Goal: Information Seeking & Learning: Learn about a topic

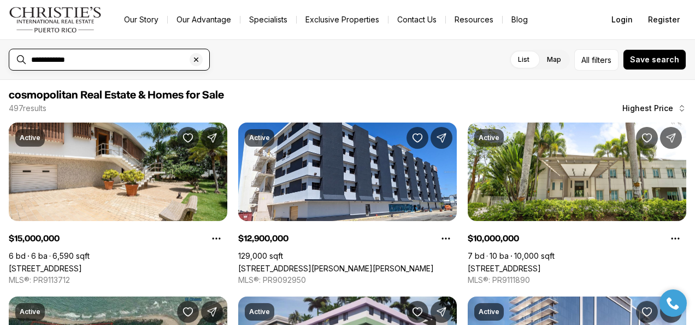
drag, startPoint x: 0, startPoint y: 0, endPoint x: 128, endPoint y: 59, distance: 141.3
click at [128, 59] on input "**********" at bounding box center [118, 60] width 174 height 10
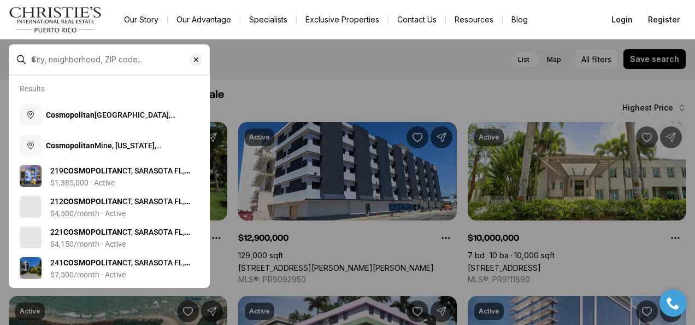
type input "**********"
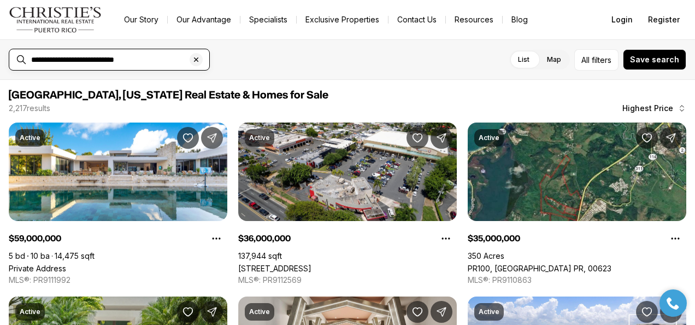
drag, startPoint x: 192, startPoint y: 58, endPoint x: 180, endPoint y: 58, distance: 12.0
click at [192, 58] on icon "Clear search input" at bounding box center [196, 59] width 9 height 9
click at [157, 60] on input "text" at bounding box center [118, 60] width 174 height 10
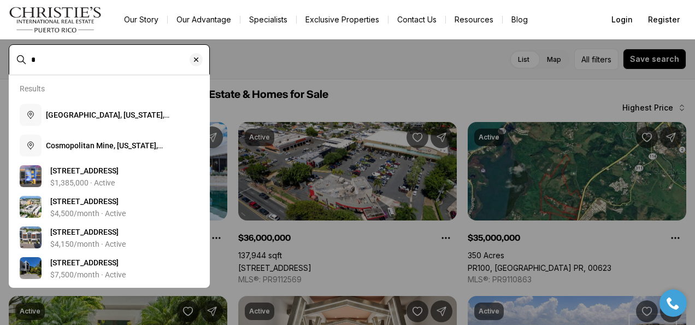
click at [157, 60] on input "*" at bounding box center [118, 60] width 174 height 10
click at [157, 60] on input "**" at bounding box center [118, 60] width 174 height 10
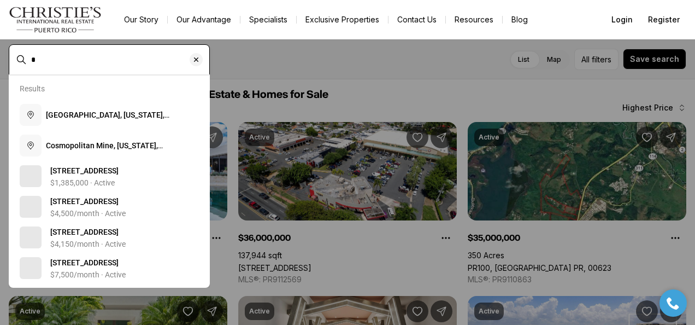
click at [151, 60] on input "*" at bounding box center [118, 60] width 174 height 10
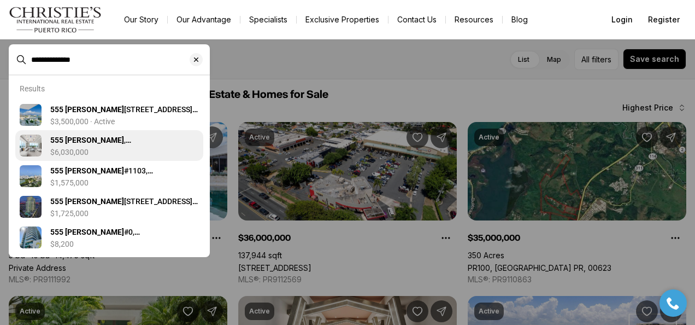
type input "**********"
click at [73, 142] on b "555 MONSERRATE" at bounding box center [87, 139] width 74 height 9
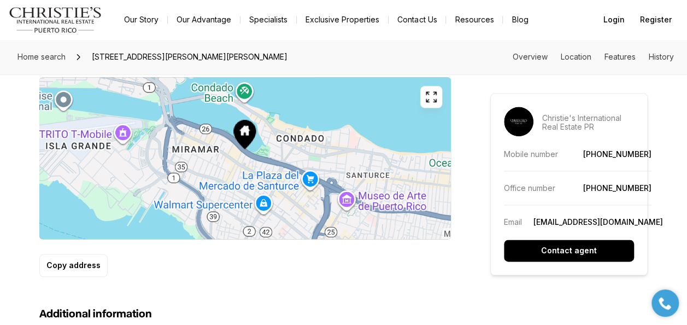
scroll to position [437, 0]
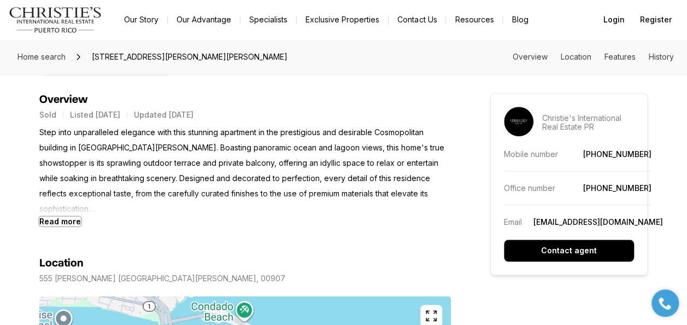
click at [67, 217] on b "Read more" at bounding box center [60, 220] width 42 height 9
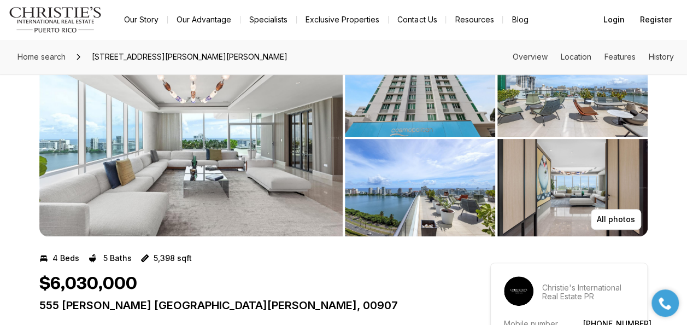
scroll to position [0, 0]
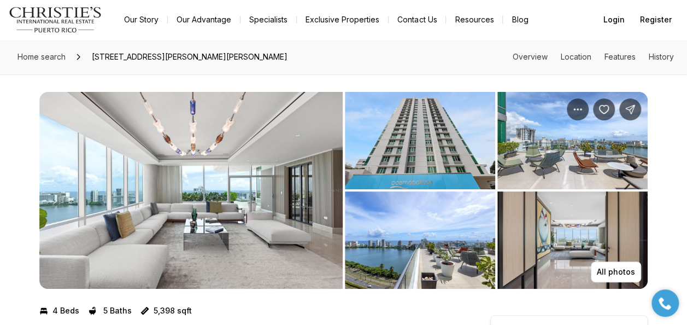
click at [233, 254] on img "View image gallery" at bounding box center [190, 190] width 303 height 197
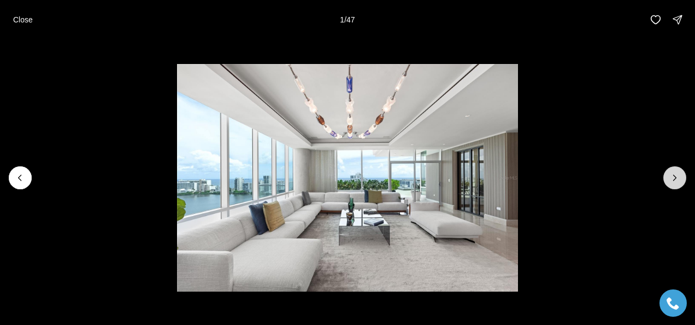
click at [678, 182] on icon "Next slide" at bounding box center [674, 177] width 11 height 11
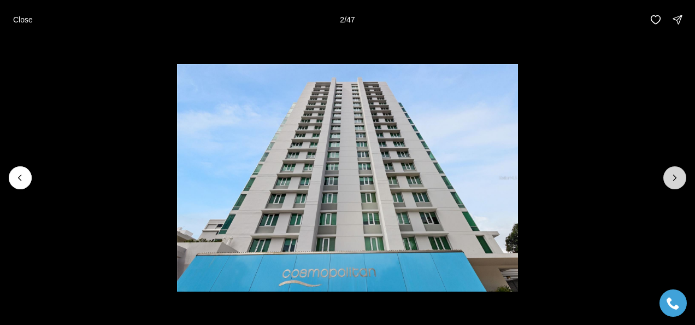
click at [678, 182] on icon "Next slide" at bounding box center [674, 177] width 11 height 11
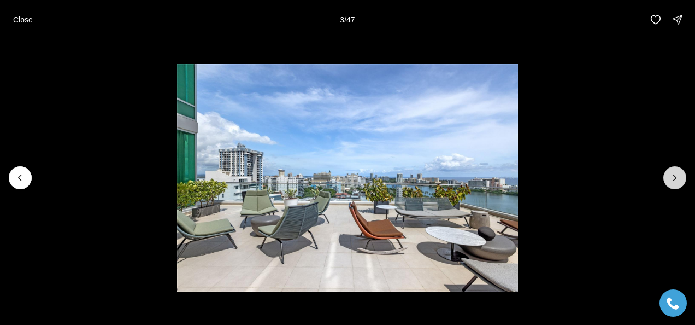
click at [678, 182] on icon "Next slide" at bounding box center [674, 177] width 11 height 11
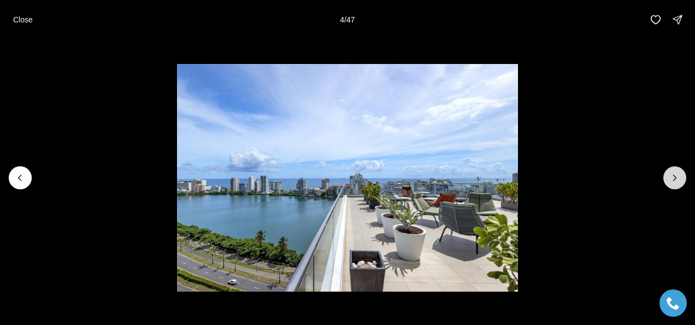
click at [678, 182] on icon "Next slide" at bounding box center [674, 177] width 11 height 11
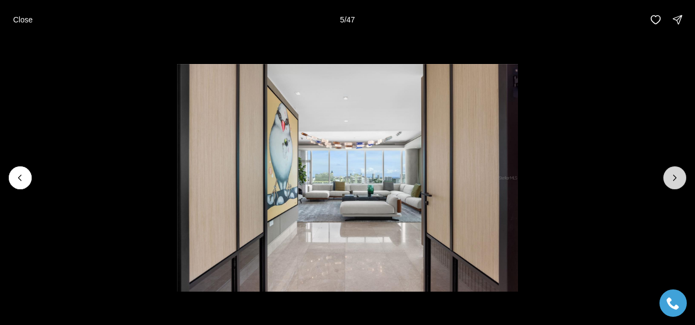
click at [678, 182] on icon "Next slide" at bounding box center [674, 177] width 11 height 11
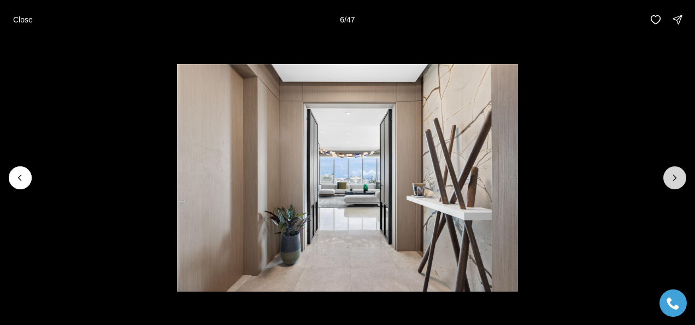
click at [678, 182] on icon "Next slide" at bounding box center [674, 177] width 11 height 11
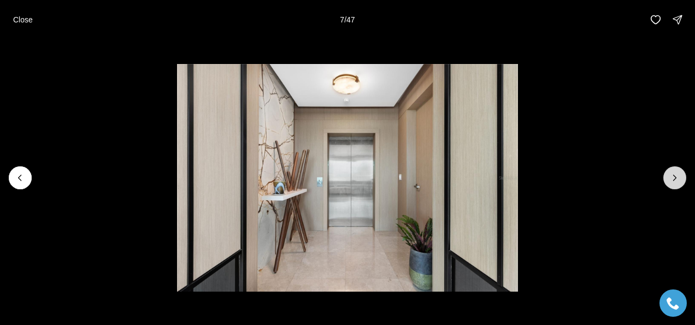
click at [678, 182] on icon "Next slide" at bounding box center [674, 177] width 11 height 11
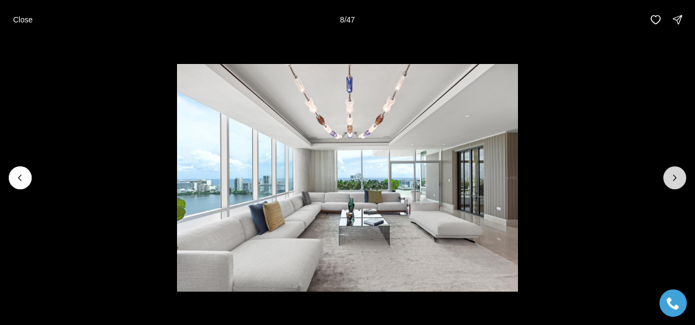
click at [678, 182] on icon "Next slide" at bounding box center [674, 177] width 11 height 11
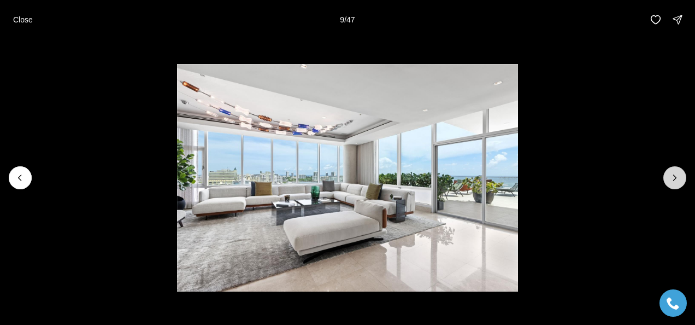
click at [678, 182] on icon "Next slide" at bounding box center [674, 177] width 11 height 11
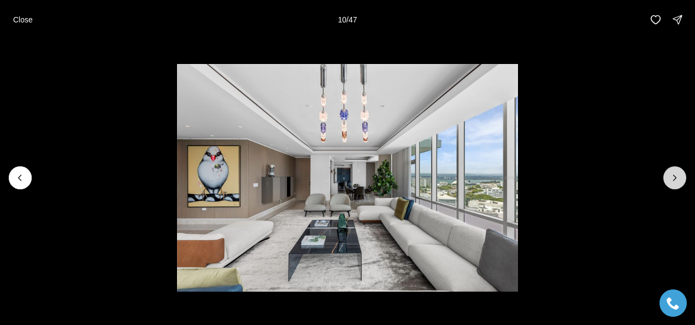
click at [678, 182] on icon "Next slide" at bounding box center [674, 177] width 11 height 11
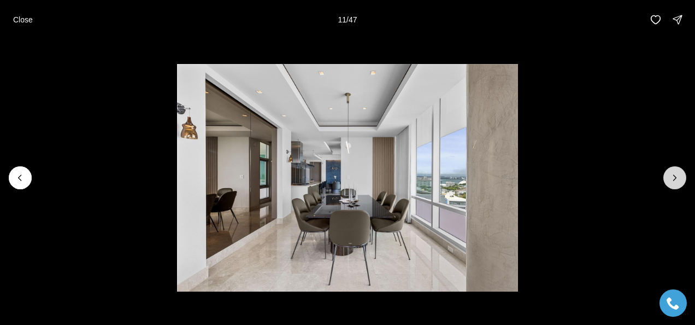
click at [678, 182] on icon "Next slide" at bounding box center [674, 177] width 11 height 11
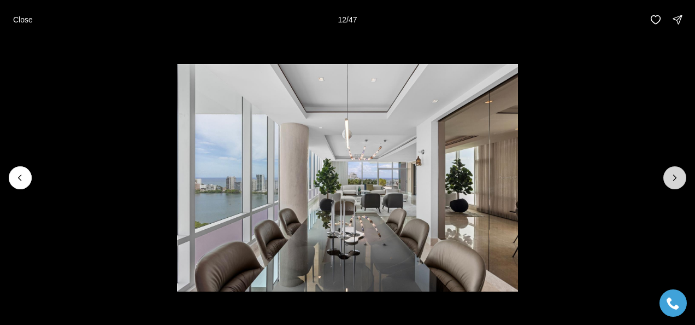
click at [678, 182] on icon "Next slide" at bounding box center [674, 177] width 11 height 11
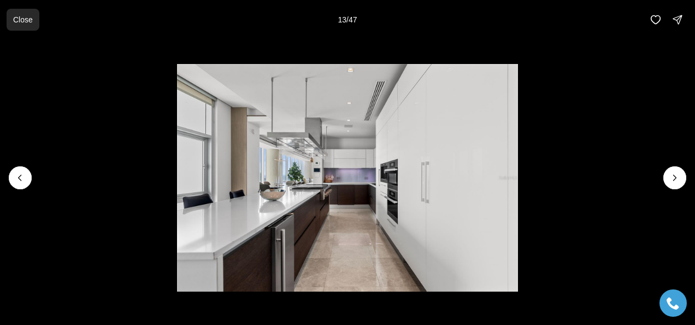
click at [14, 15] on p "Close" at bounding box center [23, 19] width 20 height 9
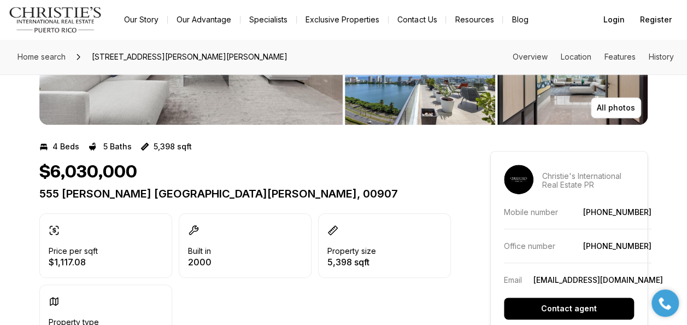
scroll to position [109, 0]
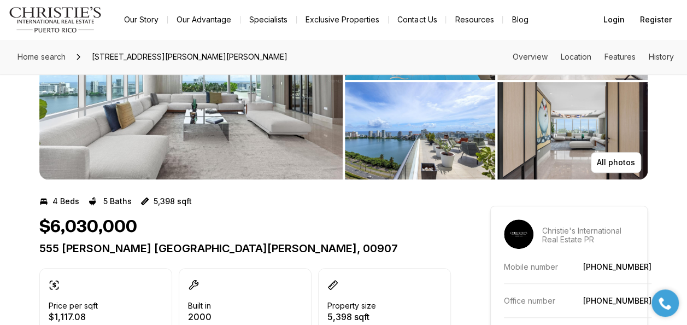
click at [229, 144] on img "View image gallery" at bounding box center [190, 81] width 303 height 197
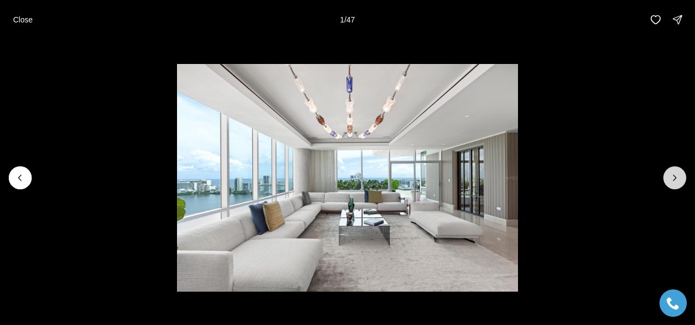
click at [675, 174] on icon "Next slide" at bounding box center [674, 177] width 11 height 11
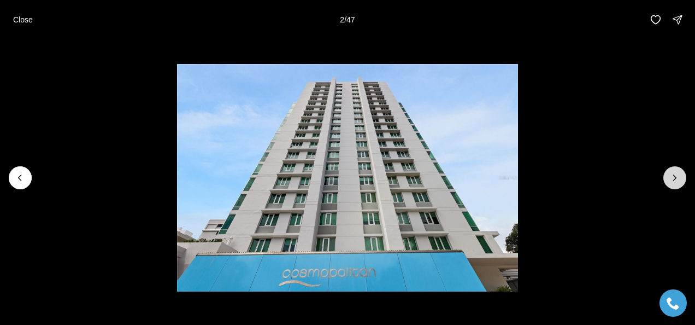
click at [675, 174] on icon "Next slide" at bounding box center [674, 177] width 11 height 11
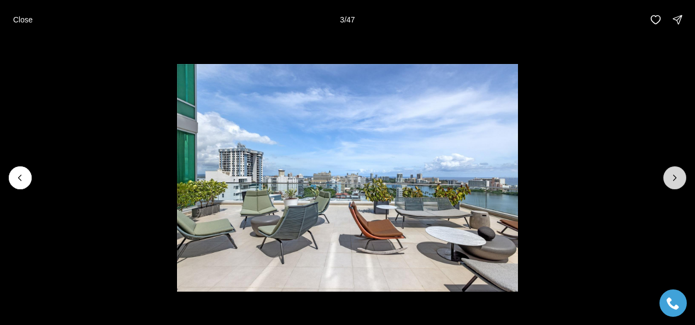
click at [675, 174] on icon "Next slide" at bounding box center [674, 177] width 11 height 11
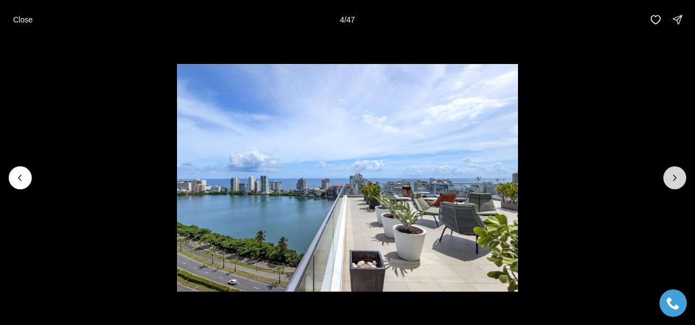
click at [675, 174] on icon "Next slide" at bounding box center [674, 177] width 11 height 11
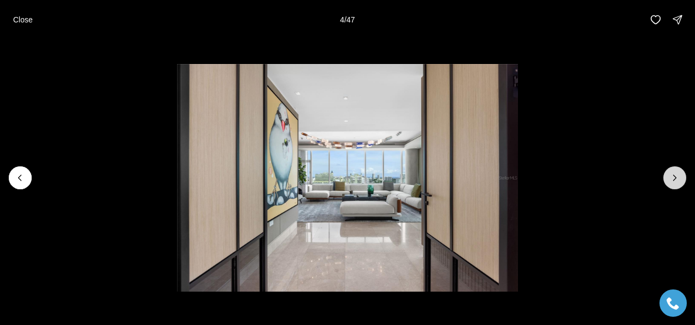
click at [675, 174] on icon "Next slide" at bounding box center [674, 177] width 11 height 11
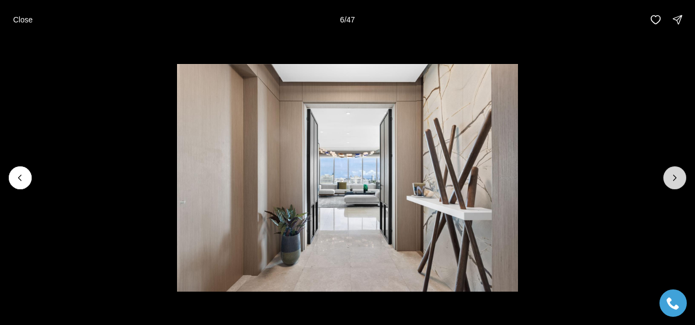
click at [675, 174] on icon "Next slide" at bounding box center [674, 177] width 11 height 11
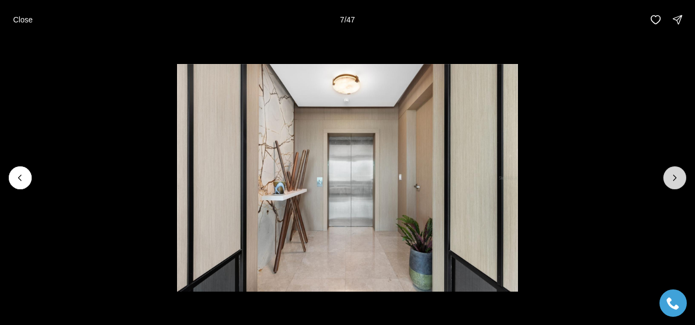
click at [675, 174] on icon "Next slide" at bounding box center [674, 177] width 11 height 11
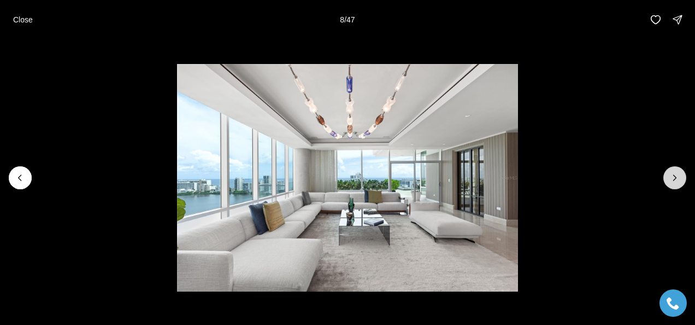
click at [675, 174] on icon "Next slide" at bounding box center [674, 177] width 11 height 11
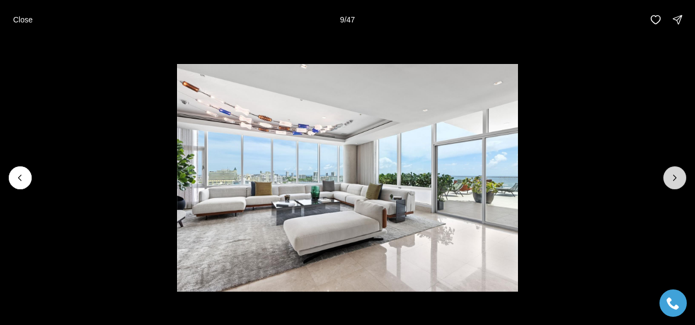
click at [675, 174] on icon "Next slide" at bounding box center [674, 177] width 11 height 11
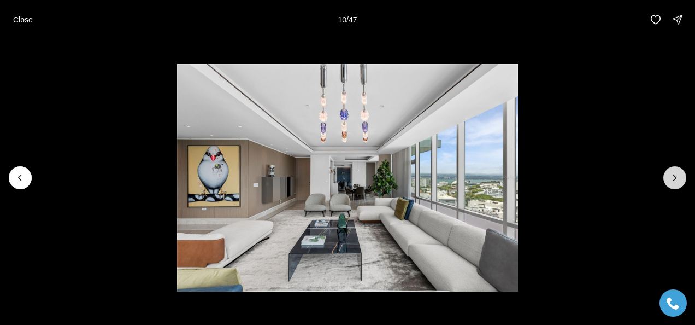
click at [675, 174] on icon "Next slide" at bounding box center [674, 177] width 11 height 11
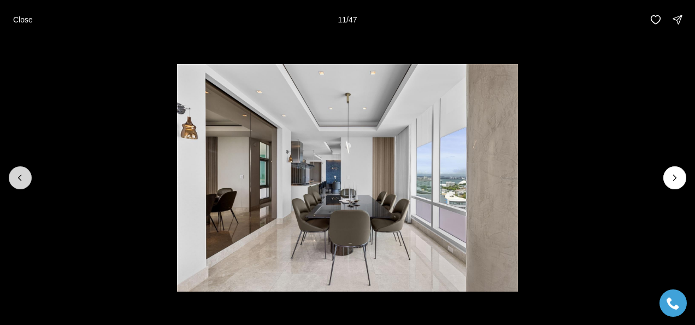
click at [17, 179] on icon "Previous slide" at bounding box center [20, 177] width 11 height 11
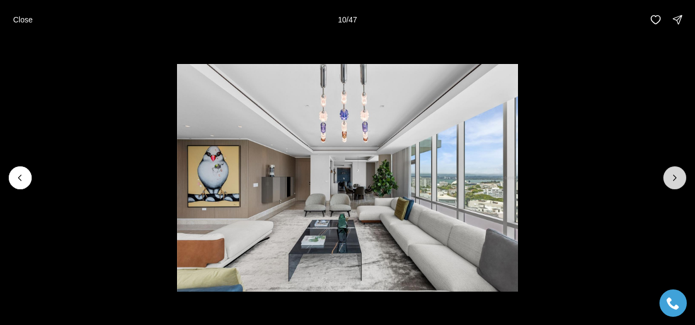
click at [674, 177] on icon "Next slide" at bounding box center [674, 177] width 11 height 11
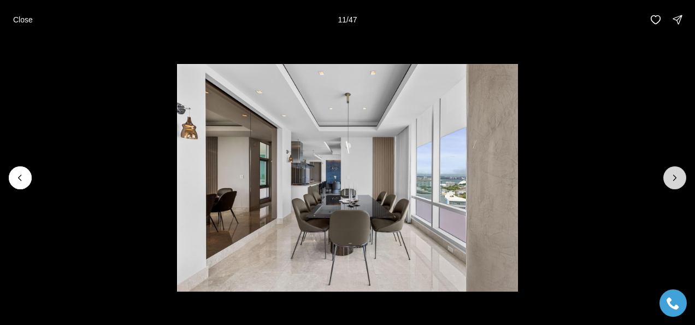
click at [674, 177] on icon "Next slide" at bounding box center [674, 177] width 11 height 11
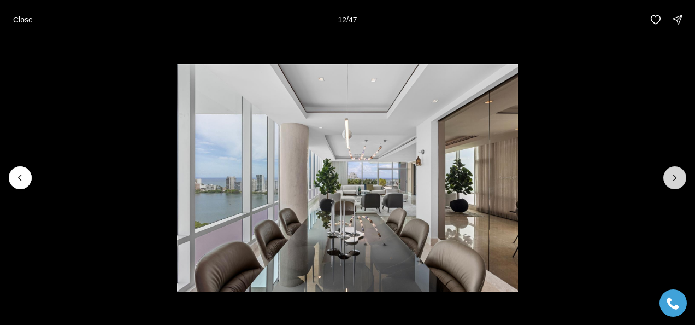
click at [674, 177] on icon "Next slide" at bounding box center [674, 177] width 11 height 11
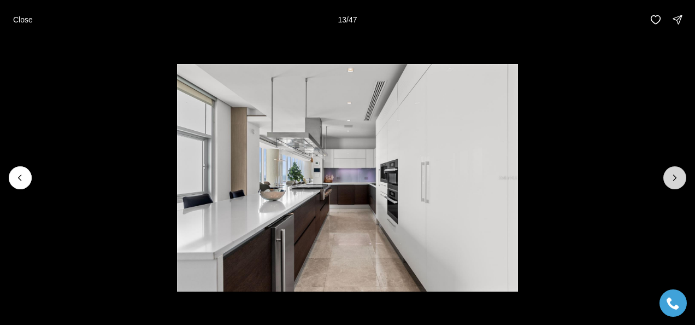
click at [674, 177] on icon "Next slide" at bounding box center [674, 177] width 11 height 11
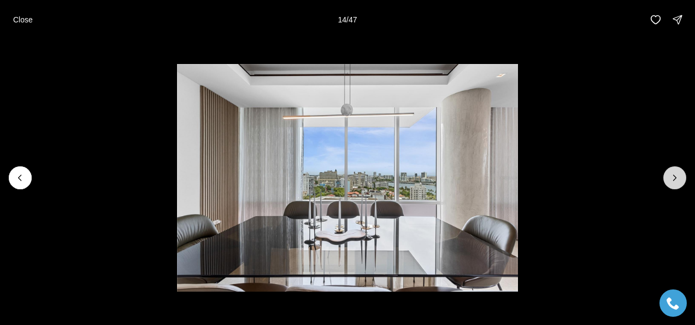
click at [674, 177] on icon "Next slide" at bounding box center [674, 177] width 11 height 11
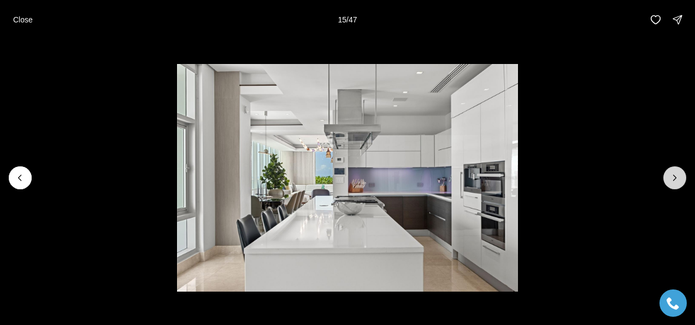
click at [674, 177] on icon "Next slide" at bounding box center [674, 177] width 11 height 11
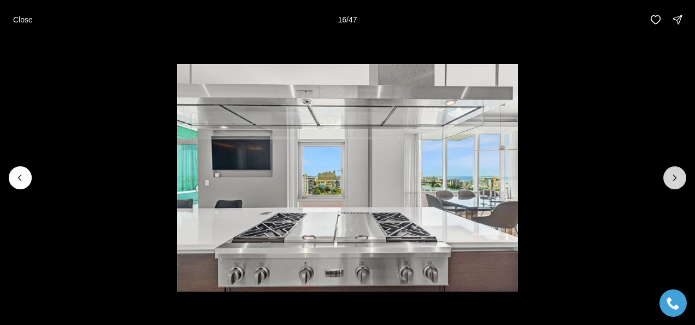
click at [674, 177] on icon "Next slide" at bounding box center [674, 177] width 11 height 11
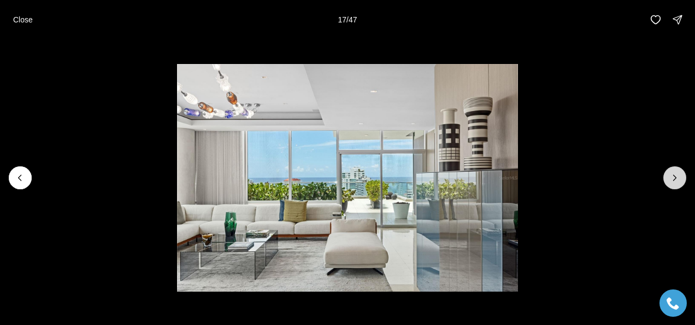
click at [674, 177] on icon "Next slide" at bounding box center [674, 177] width 11 height 11
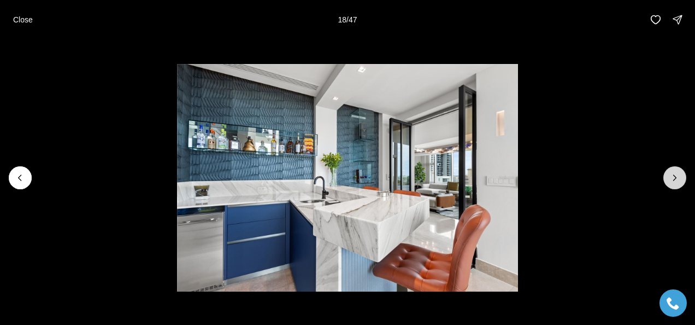
click at [674, 177] on icon "Next slide" at bounding box center [674, 177] width 11 height 11
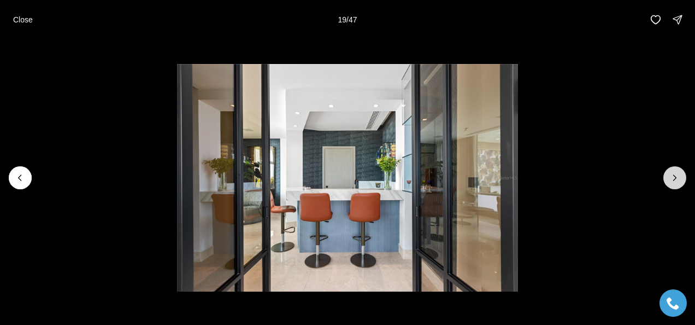
click at [674, 177] on icon "Next slide" at bounding box center [674, 177] width 11 height 11
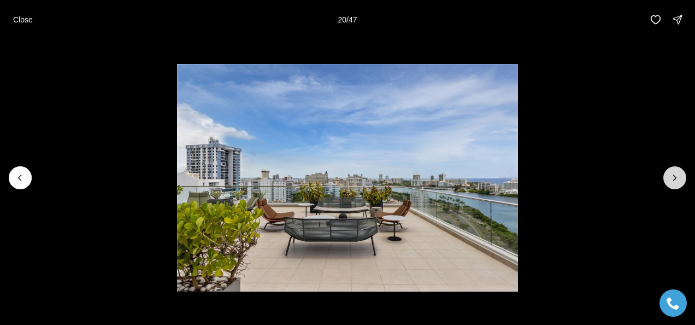
click at [674, 177] on icon "Next slide" at bounding box center [674, 177] width 11 height 11
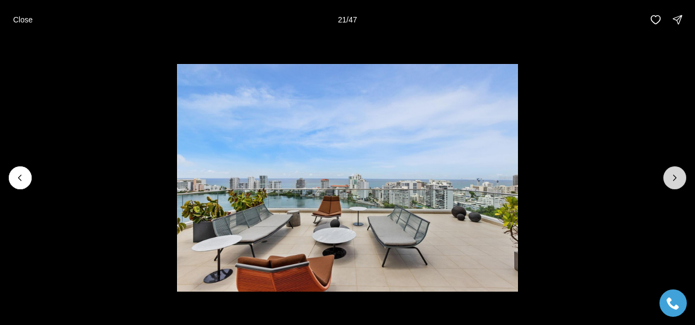
click at [674, 177] on icon "Next slide" at bounding box center [674, 177] width 11 height 11
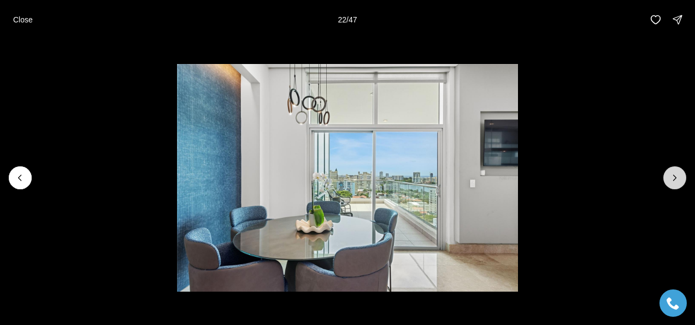
click at [674, 177] on icon "Next slide" at bounding box center [674, 177] width 11 height 11
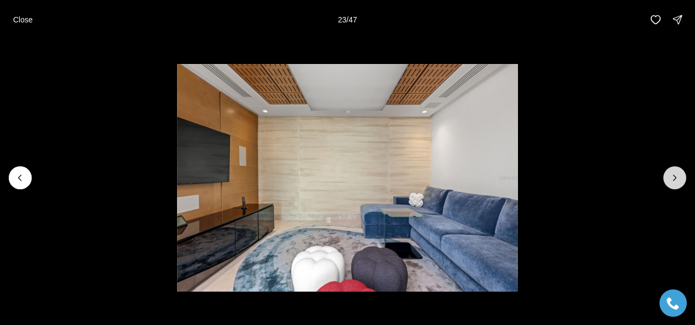
click at [674, 177] on icon "Next slide" at bounding box center [674, 177] width 11 height 11
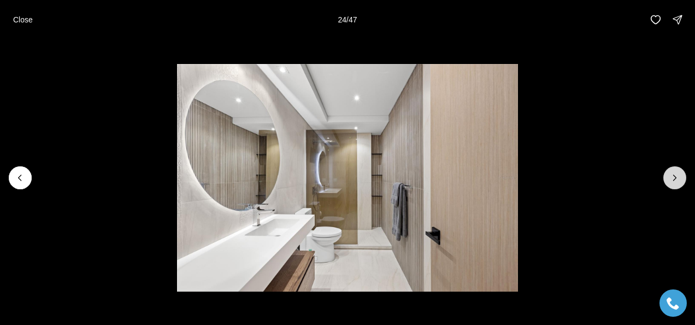
click at [674, 177] on icon "Next slide" at bounding box center [674, 177] width 11 height 11
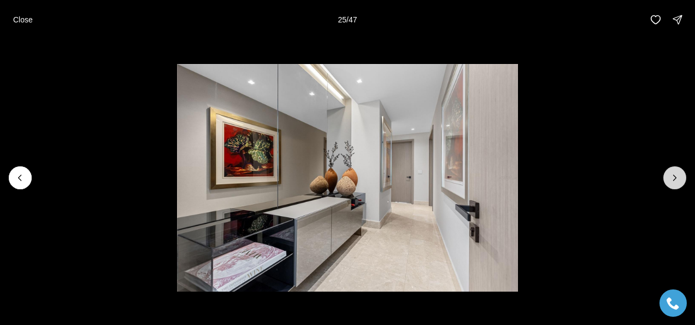
click at [674, 177] on icon "Next slide" at bounding box center [674, 177] width 11 height 11
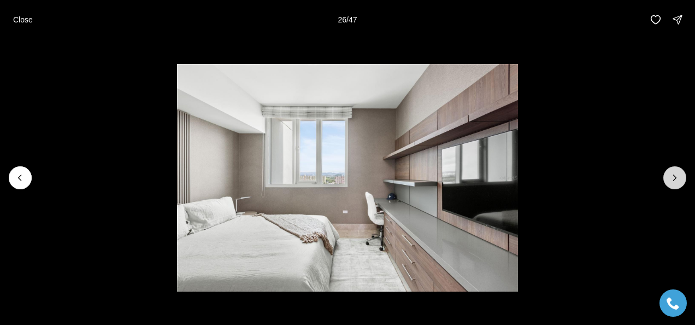
click at [674, 177] on icon "Next slide" at bounding box center [674, 177] width 11 height 11
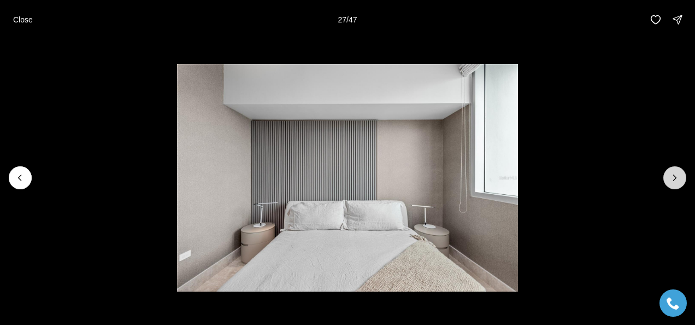
click at [674, 177] on icon "Next slide" at bounding box center [674, 177] width 11 height 11
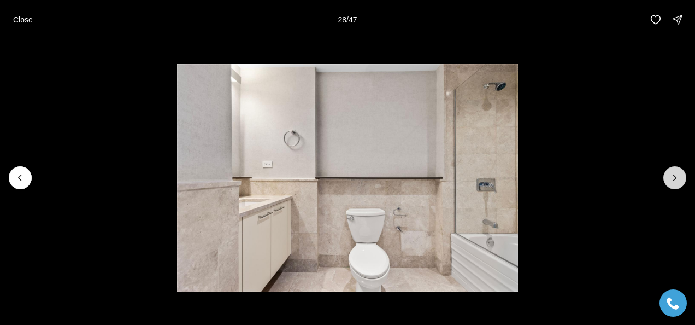
click at [674, 177] on icon "Next slide" at bounding box center [674, 177] width 11 height 11
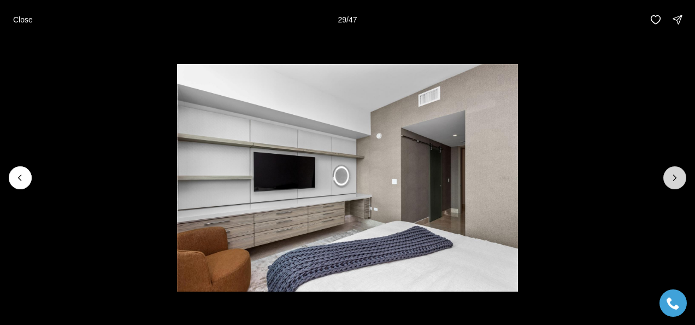
click at [674, 177] on icon "Next slide" at bounding box center [674, 177] width 11 height 11
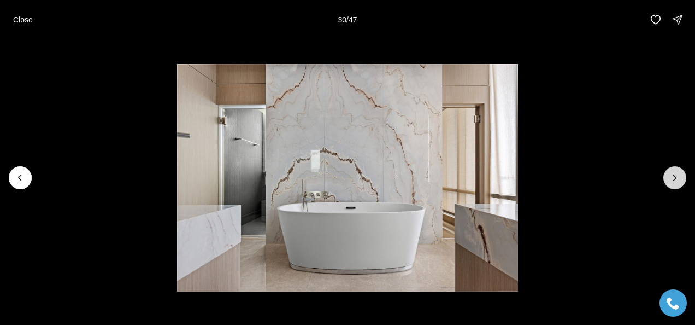
click at [674, 177] on icon "Next slide" at bounding box center [674, 177] width 11 height 11
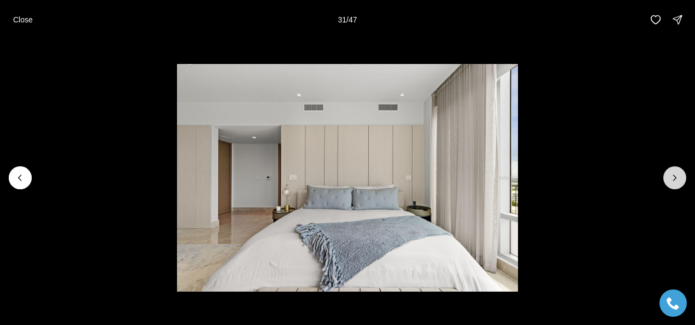
click at [674, 177] on icon "Next slide" at bounding box center [674, 177] width 11 height 11
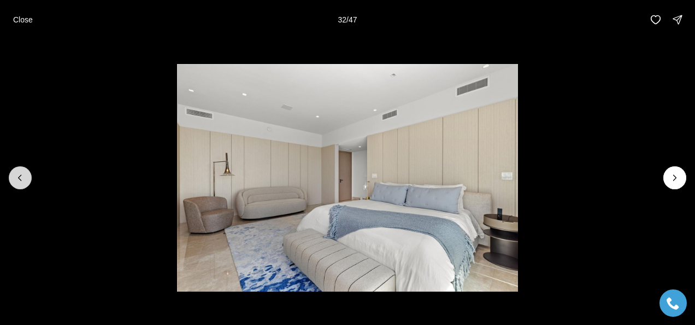
click at [15, 177] on icon "Previous slide" at bounding box center [20, 177] width 11 height 11
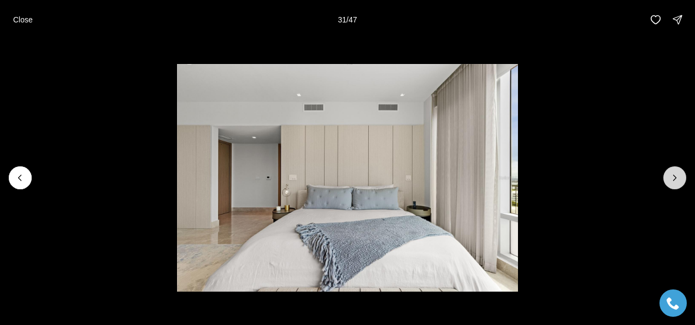
click at [677, 177] on icon "Next slide" at bounding box center [674, 177] width 11 height 11
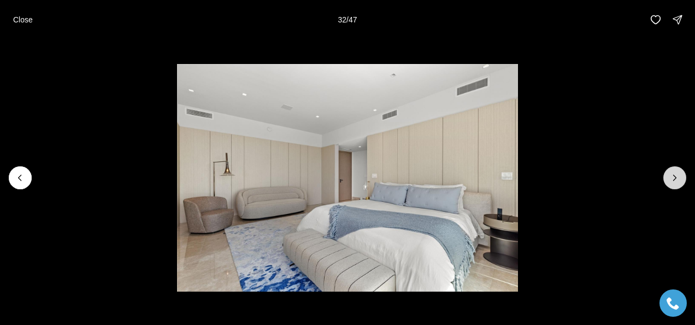
click at [677, 177] on icon "Next slide" at bounding box center [674, 177] width 11 height 11
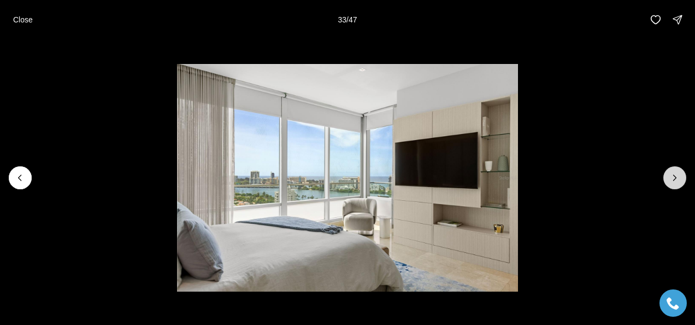
click at [677, 177] on icon "Next slide" at bounding box center [674, 177] width 11 height 11
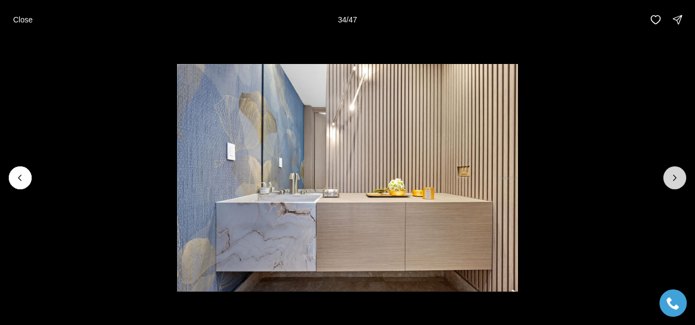
click at [677, 177] on icon "Next slide" at bounding box center [674, 177] width 11 height 11
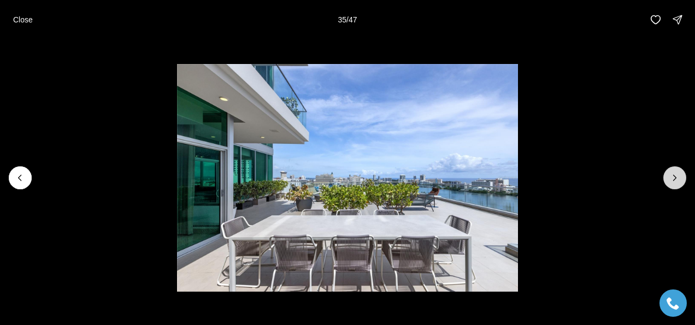
click at [677, 177] on icon "Next slide" at bounding box center [674, 177] width 11 height 11
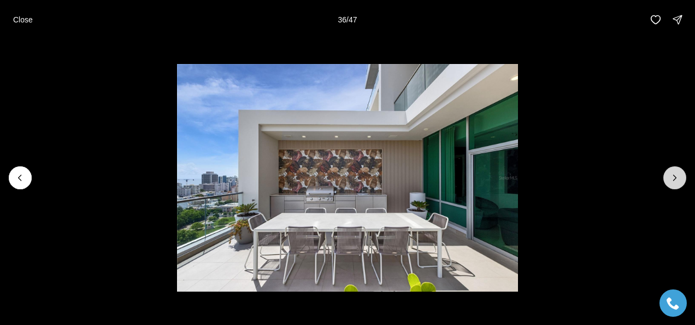
click at [677, 177] on icon "Next slide" at bounding box center [674, 177] width 11 height 11
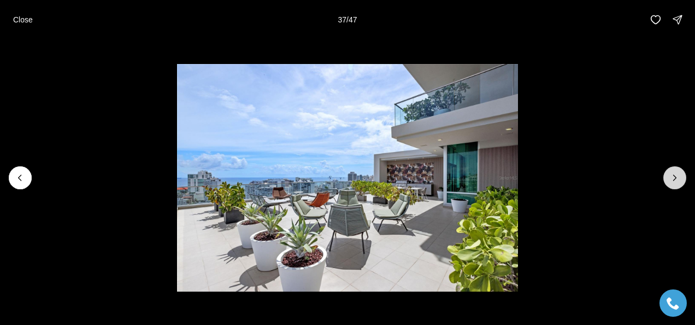
click at [677, 177] on icon "Next slide" at bounding box center [674, 177] width 11 height 11
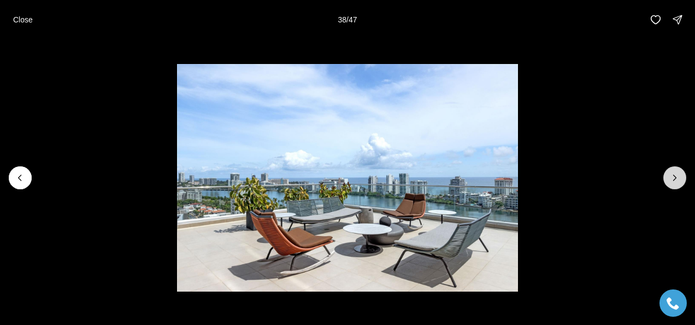
click at [677, 177] on icon "Next slide" at bounding box center [674, 177] width 11 height 11
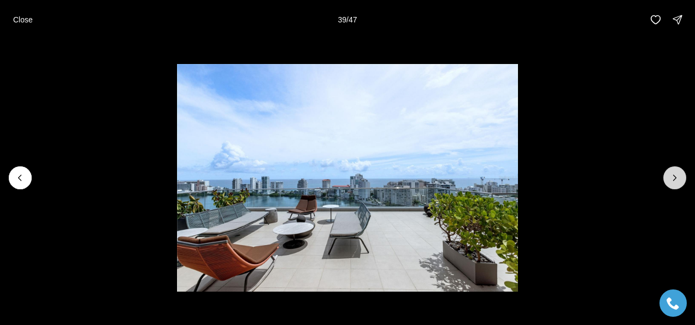
click at [677, 177] on icon "Next slide" at bounding box center [674, 177] width 11 height 11
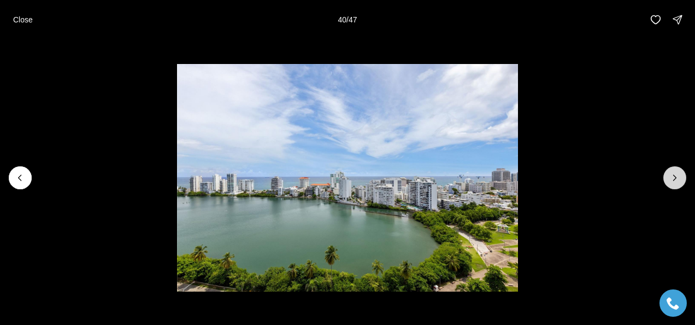
click at [677, 177] on icon "Next slide" at bounding box center [674, 177] width 11 height 11
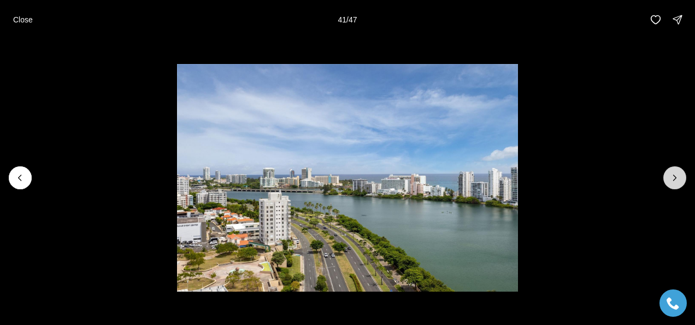
click at [677, 177] on icon "Next slide" at bounding box center [674, 177] width 11 height 11
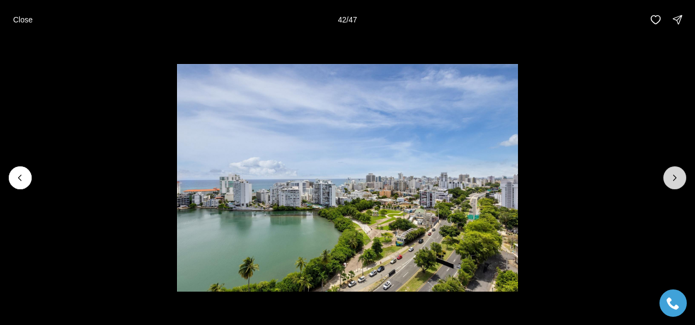
click at [677, 177] on icon "Next slide" at bounding box center [674, 177] width 11 height 11
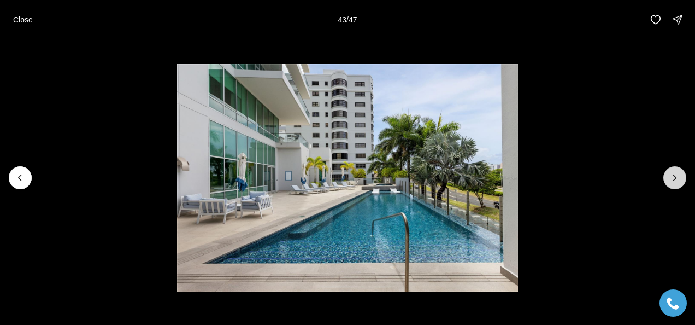
click at [677, 177] on icon "Next slide" at bounding box center [674, 177] width 11 height 11
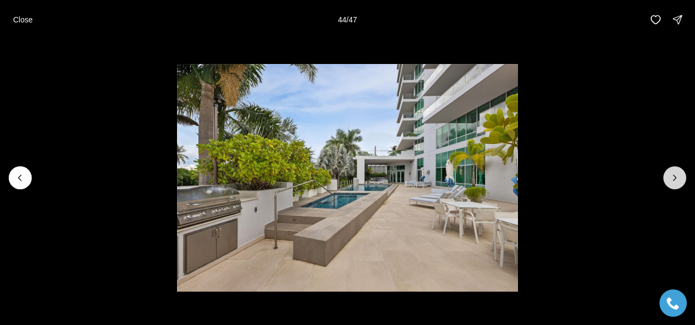
click at [677, 177] on icon "Next slide" at bounding box center [674, 177] width 11 height 11
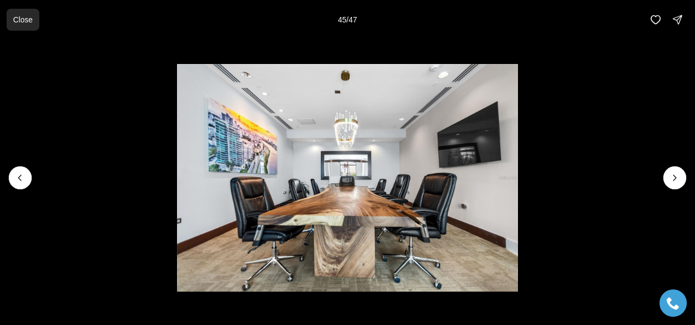
click at [17, 20] on p "Close" at bounding box center [23, 19] width 20 height 9
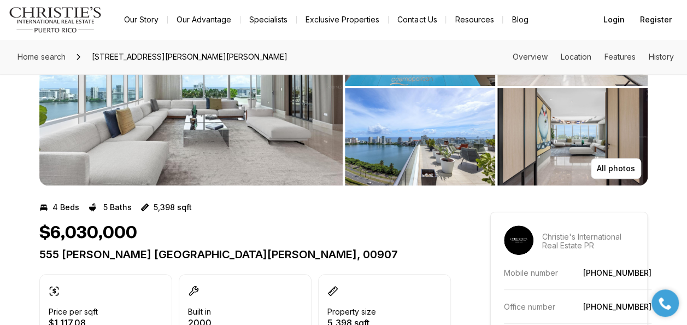
scroll to position [55, 0]
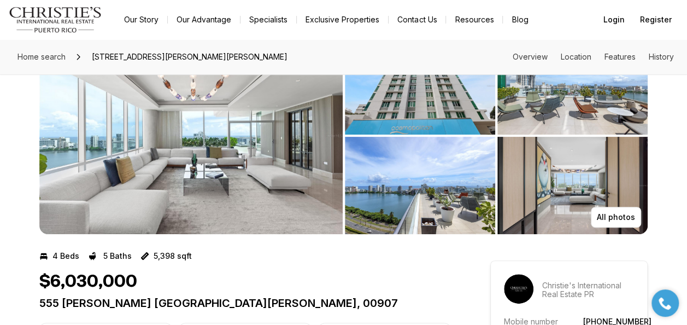
click at [271, 181] on img "View image gallery" at bounding box center [190, 135] width 303 height 197
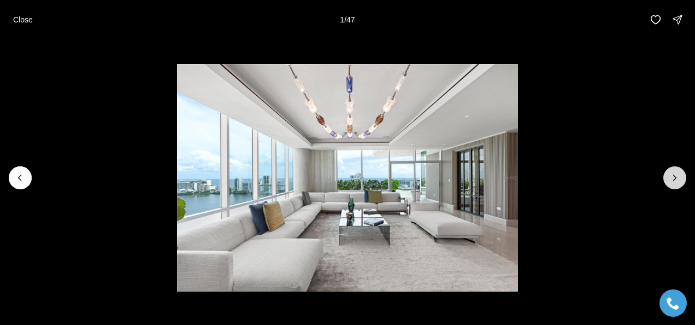
click at [674, 179] on icon "Next slide" at bounding box center [674, 177] width 11 height 11
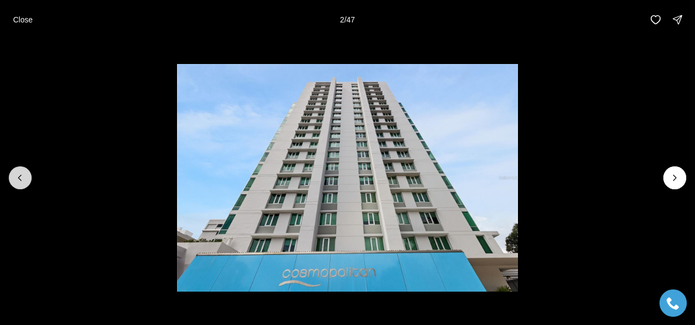
click at [13, 181] on button "Previous slide" at bounding box center [20, 177] width 23 height 23
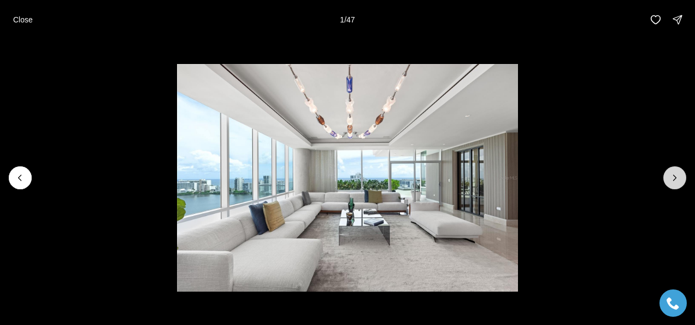
click at [672, 175] on icon "Next slide" at bounding box center [674, 177] width 11 height 11
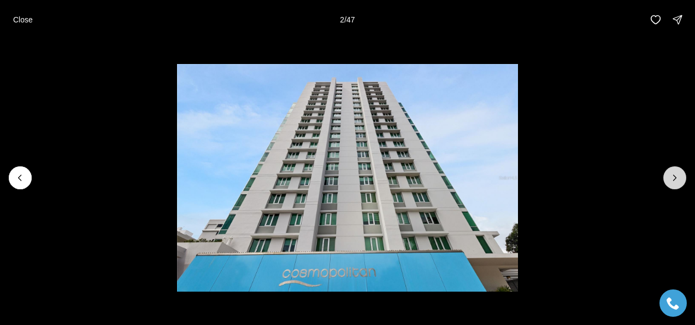
click at [672, 175] on icon "Next slide" at bounding box center [674, 177] width 11 height 11
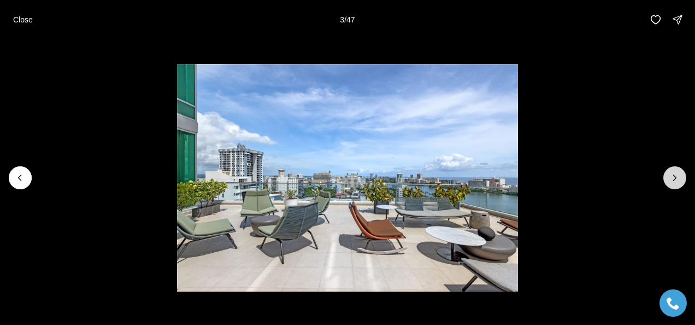
click at [672, 175] on icon "Next slide" at bounding box center [674, 177] width 11 height 11
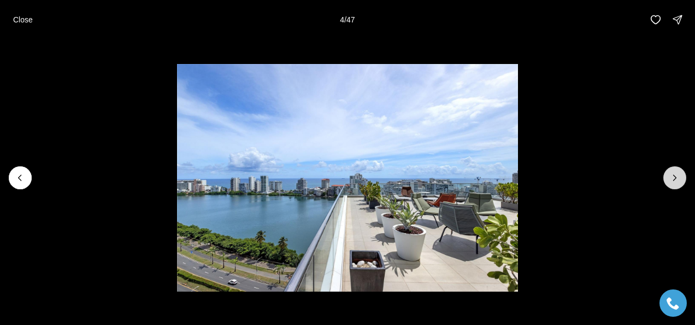
click at [672, 175] on icon "Next slide" at bounding box center [674, 177] width 11 height 11
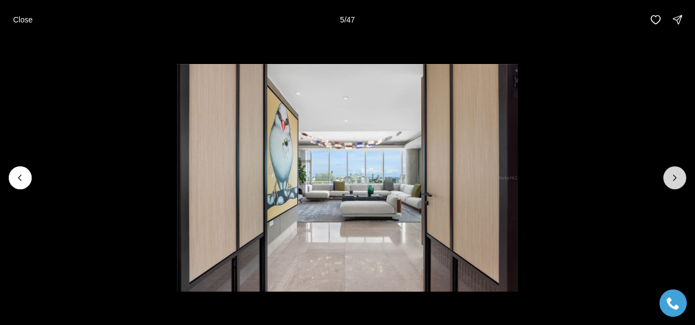
click at [673, 177] on icon "Next slide" at bounding box center [674, 177] width 11 height 11
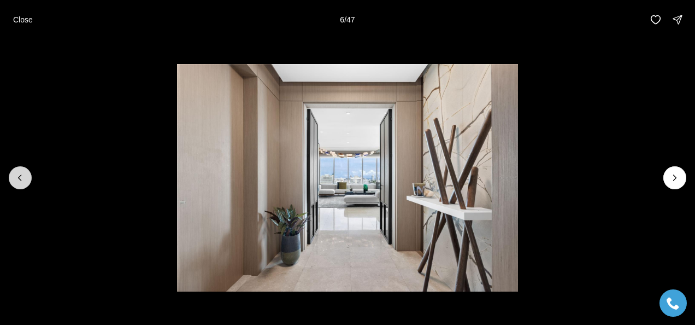
click at [15, 180] on icon "Previous slide" at bounding box center [20, 177] width 11 height 11
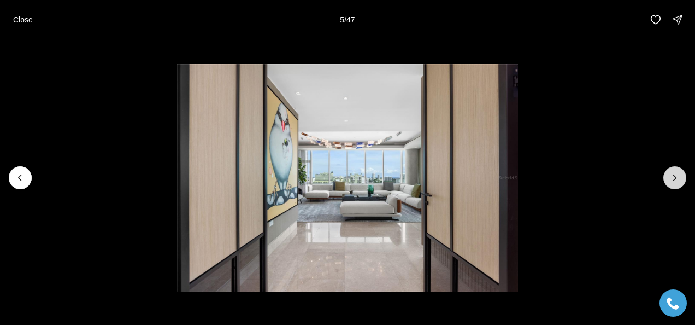
click at [676, 178] on icon "Next slide" at bounding box center [674, 177] width 11 height 11
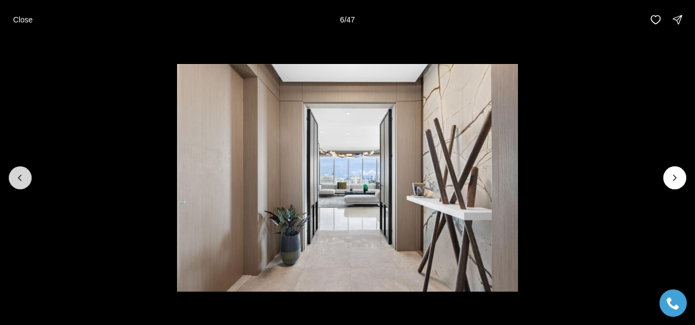
click at [14, 179] on button "Previous slide" at bounding box center [20, 177] width 23 height 23
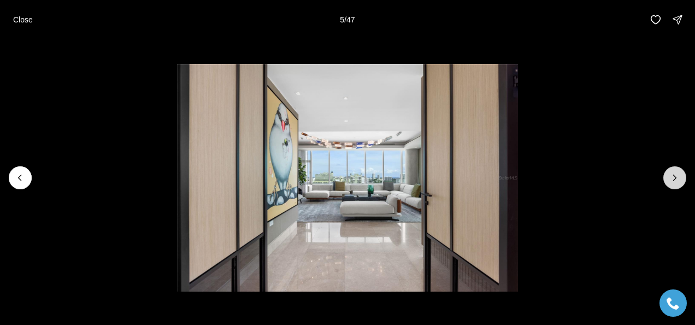
click at [675, 169] on button "Next slide" at bounding box center [674, 177] width 23 height 23
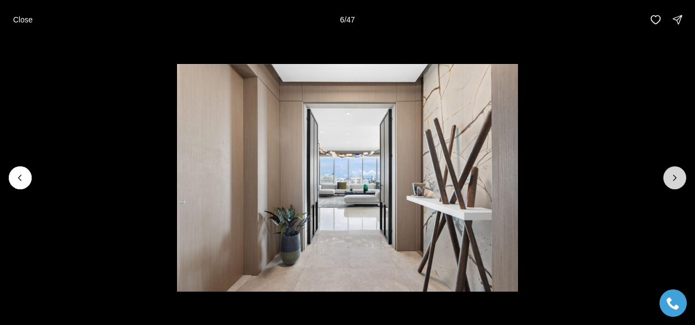
click at [673, 174] on icon "Next slide" at bounding box center [674, 177] width 11 height 11
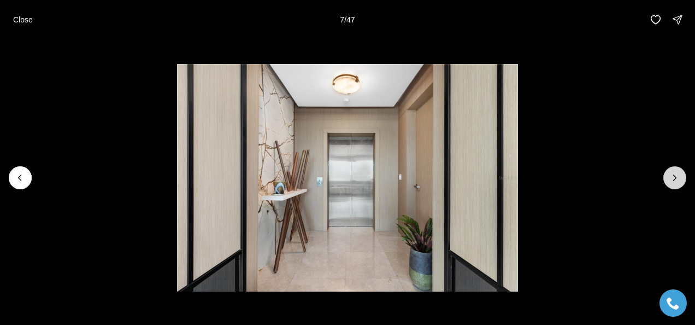
click at [669, 174] on button "Next slide" at bounding box center [674, 177] width 23 height 23
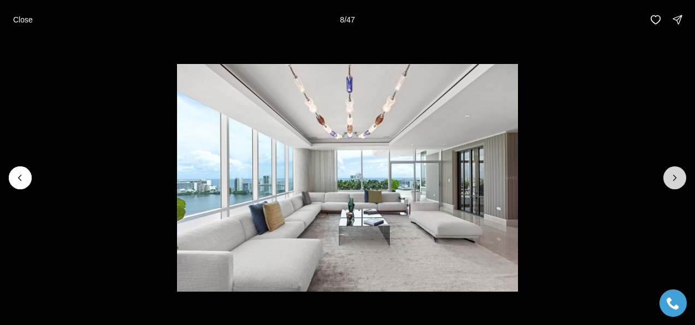
click at [678, 180] on icon "Next slide" at bounding box center [674, 177] width 11 height 11
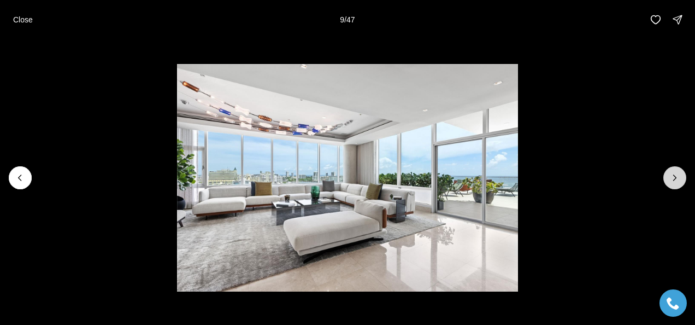
click at [678, 180] on icon "Next slide" at bounding box center [674, 177] width 11 height 11
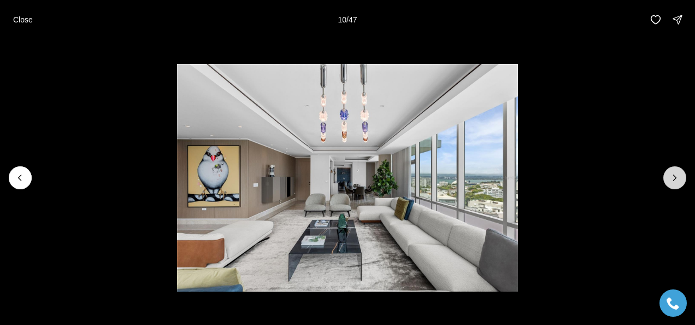
click at [678, 180] on icon "Next slide" at bounding box center [674, 177] width 11 height 11
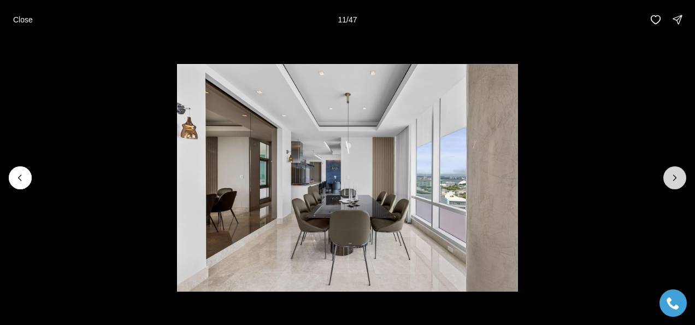
click at [678, 180] on icon "Next slide" at bounding box center [674, 177] width 11 height 11
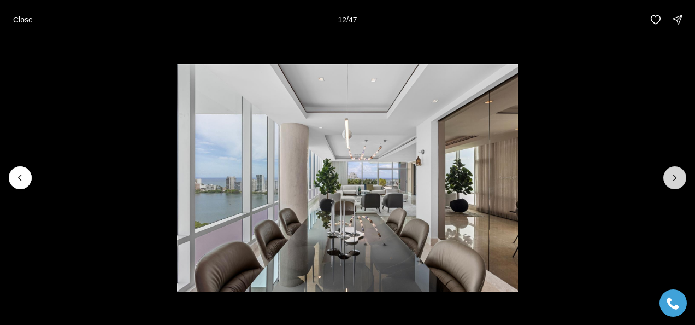
click at [678, 180] on icon "Next slide" at bounding box center [674, 177] width 11 height 11
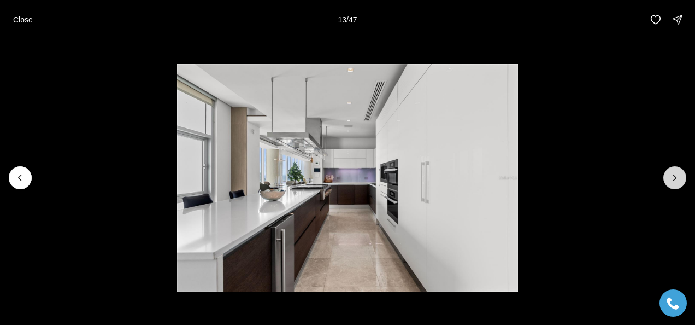
click at [678, 180] on icon "Next slide" at bounding box center [674, 177] width 11 height 11
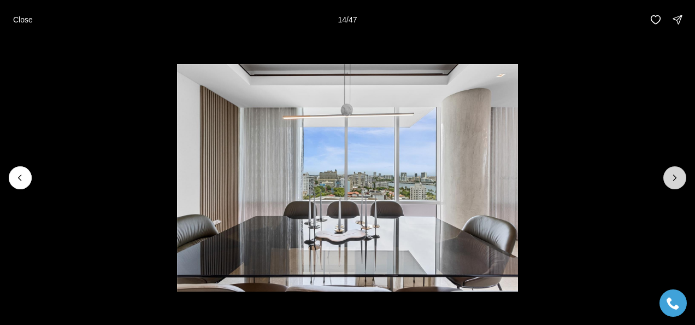
click at [678, 180] on icon "Next slide" at bounding box center [674, 177] width 11 height 11
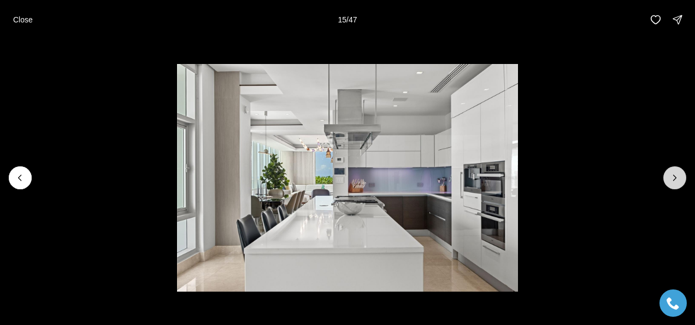
click at [678, 180] on icon "Next slide" at bounding box center [674, 177] width 11 height 11
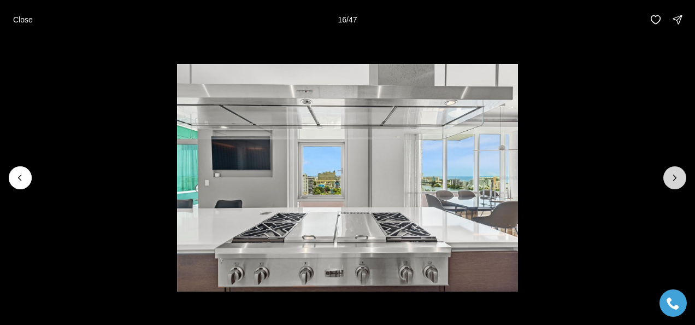
click at [678, 180] on icon "Next slide" at bounding box center [674, 177] width 11 height 11
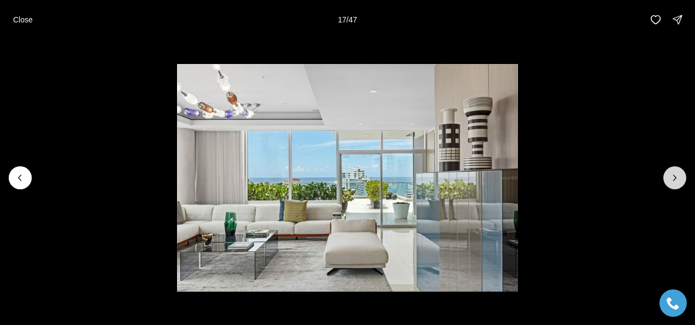
click at [671, 179] on icon "Next slide" at bounding box center [674, 177] width 11 height 11
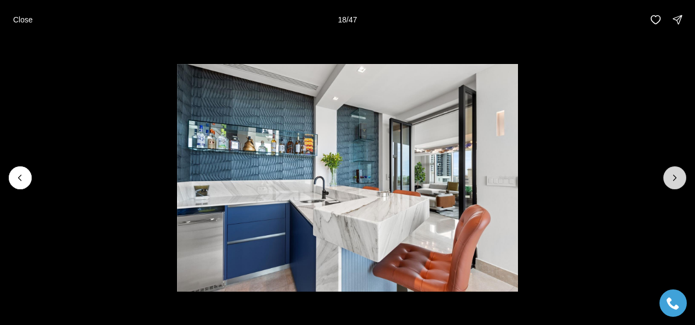
click at [671, 179] on icon "Next slide" at bounding box center [674, 177] width 11 height 11
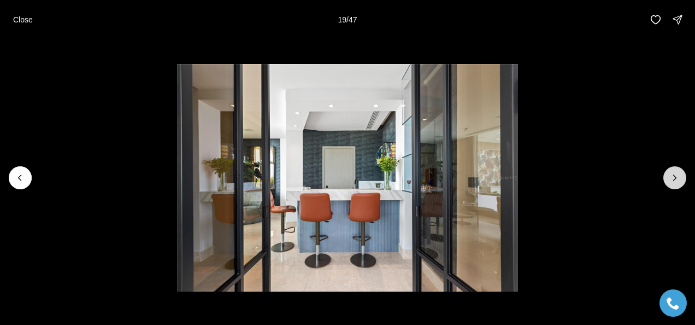
click at [671, 179] on icon "Next slide" at bounding box center [674, 177] width 11 height 11
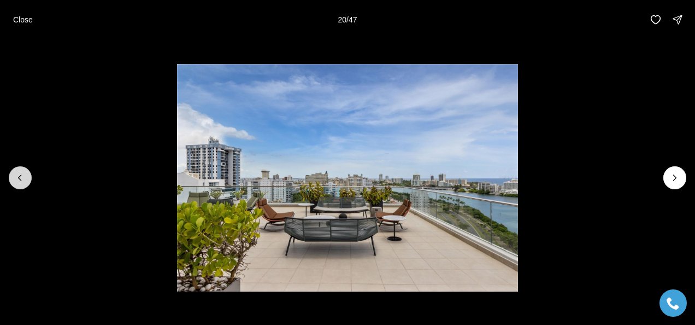
click at [14, 179] on button "Previous slide" at bounding box center [20, 177] width 23 height 23
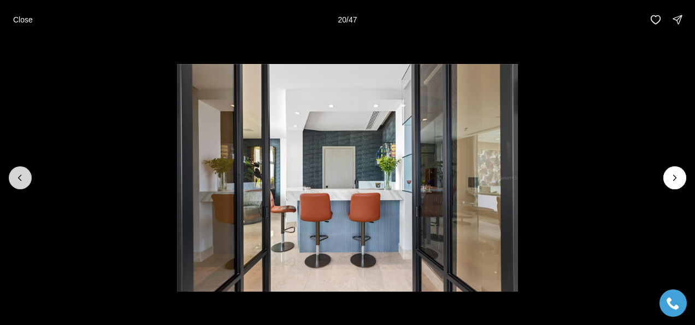
click at [14, 179] on button "Previous slide" at bounding box center [20, 177] width 23 height 23
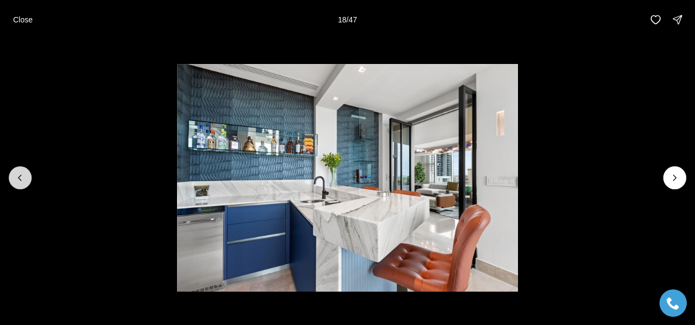
click at [17, 178] on icon "Previous slide" at bounding box center [20, 177] width 11 height 11
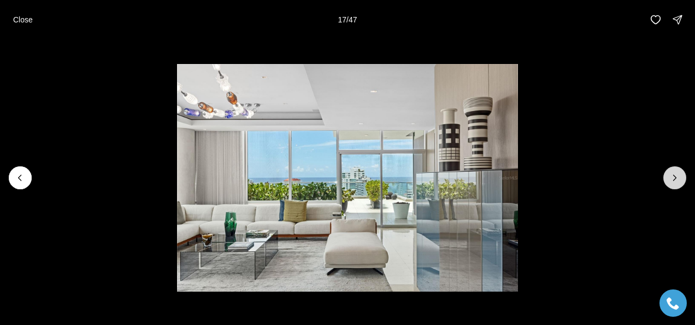
click at [673, 181] on icon "Next slide" at bounding box center [674, 177] width 11 height 11
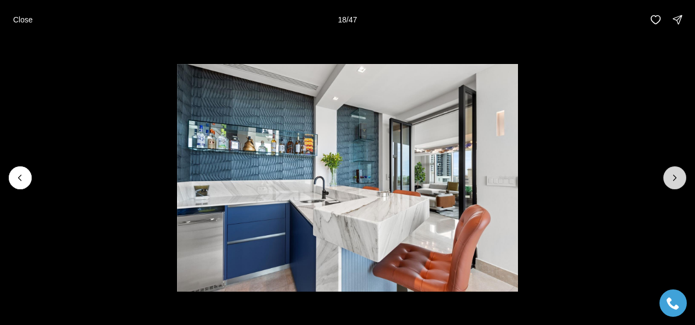
click at [673, 181] on icon "Next slide" at bounding box center [674, 177] width 11 height 11
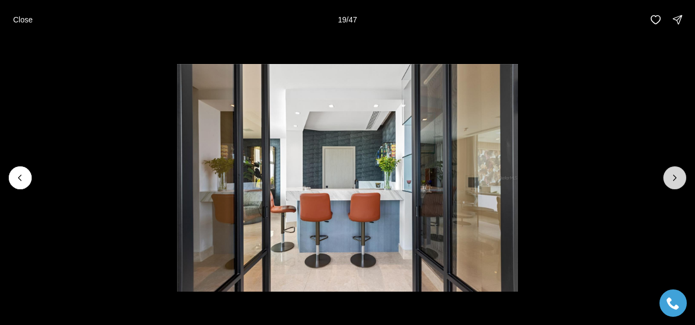
click at [673, 181] on icon "Next slide" at bounding box center [674, 177] width 11 height 11
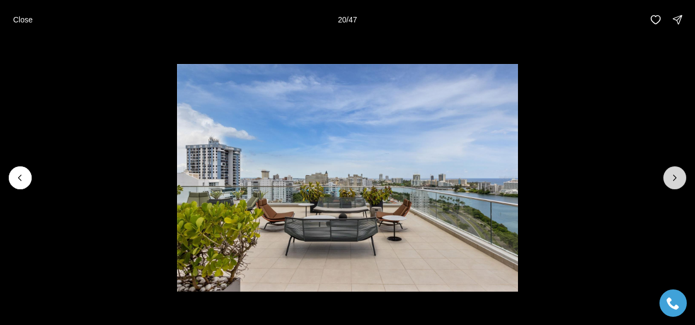
click at [673, 181] on icon "Next slide" at bounding box center [674, 177] width 11 height 11
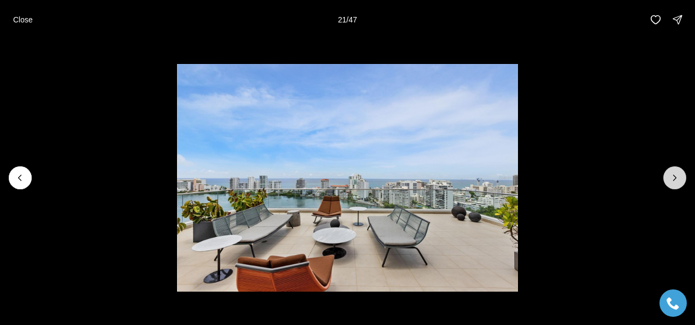
click at [673, 181] on icon "Next slide" at bounding box center [674, 177] width 11 height 11
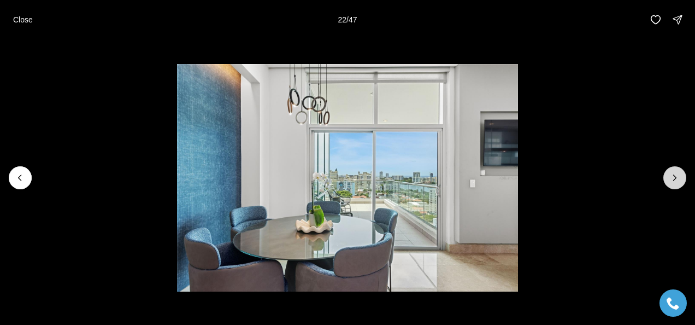
click at [673, 181] on icon "Next slide" at bounding box center [674, 177] width 11 height 11
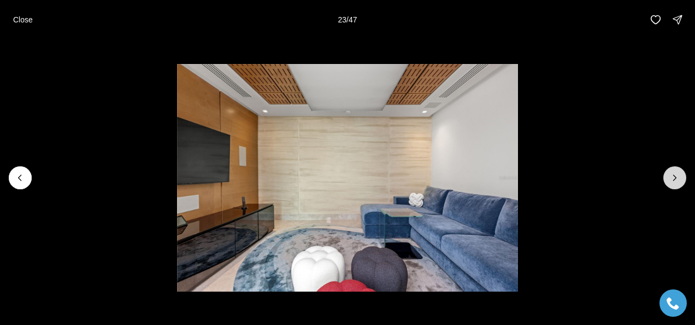
click at [670, 177] on icon "Next slide" at bounding box center [674, 177] width 11 height 11
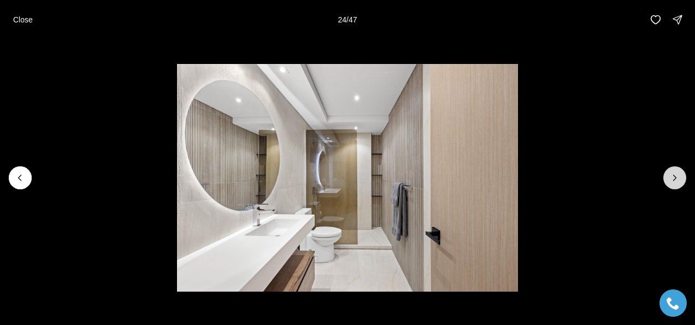
click at [670, 177] on icon "Next slide" at bounding box center [674, 177] width 11 height 11
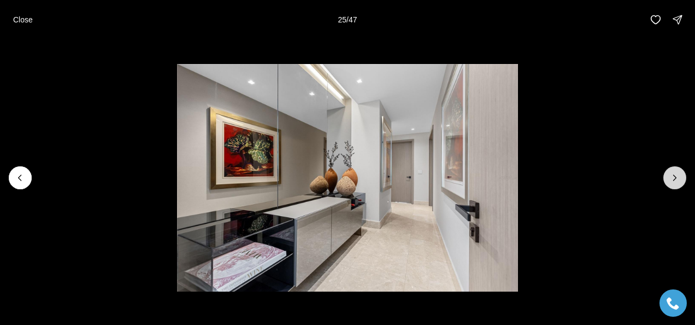
click at [670, 177] on icon "Next slide" at bounding box center [674, 177] width 11 height 11
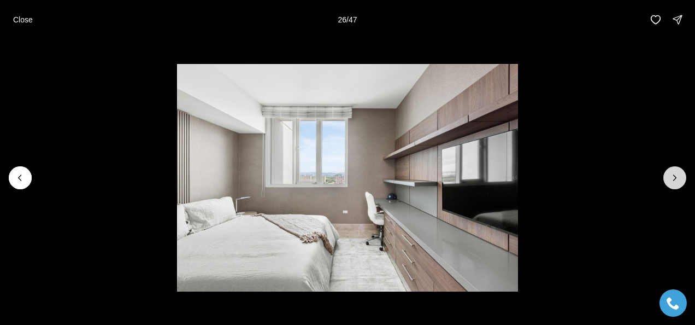
click at [670, 177] on icon "Next slide" at bounding box center [674, 177] width 11 height 11
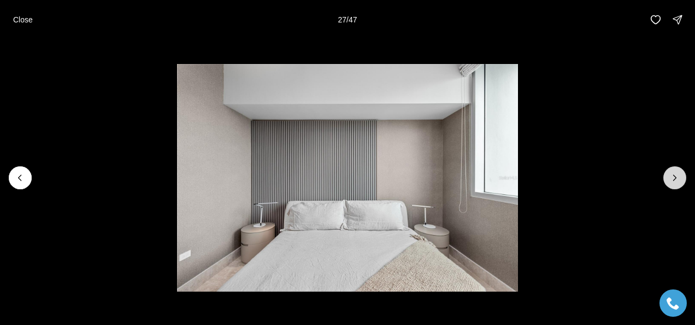
click at [670, 177] on icon "Next slide" at bounding box center [674, 177] width 11 height 11
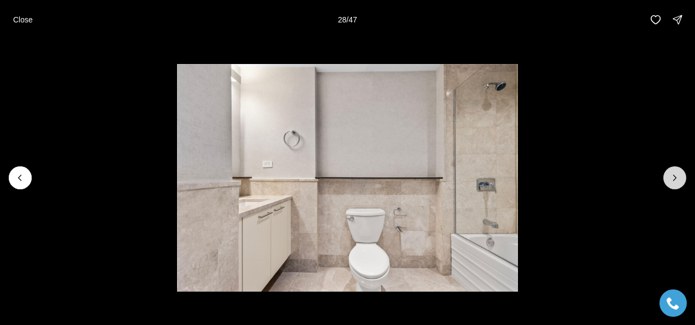
click at [670, 177] on icon "Next slide" at bounding box center [674, 177] width 11 height 11
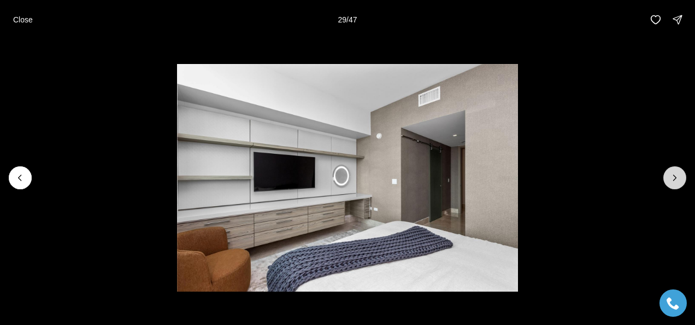
click at [670, 177] on icon "Next slide" at bounding box center [674, 177] width 11 height 11
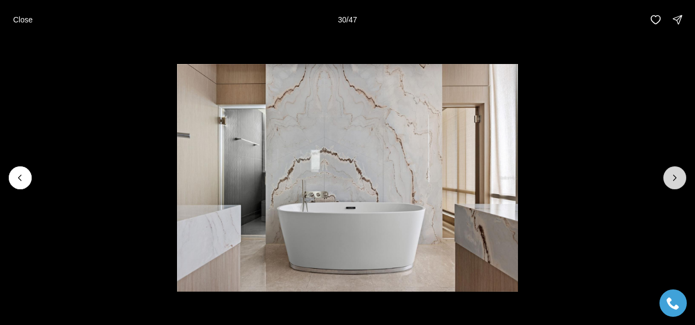
click at [670, 177] on icon "Next slide" at bounding box center [674, 177] width 11 height 11
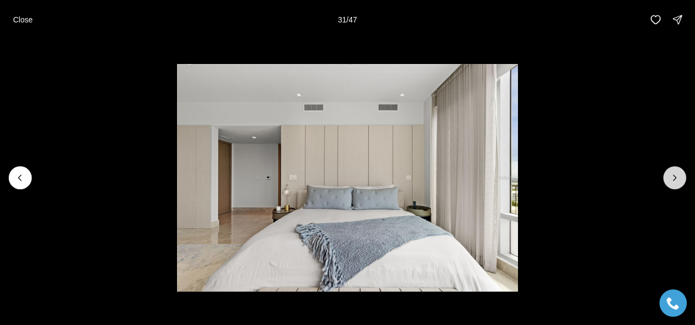
click at [670, 177] on icon "Next slide" at bounding box center [674, 177] width 11 height 11
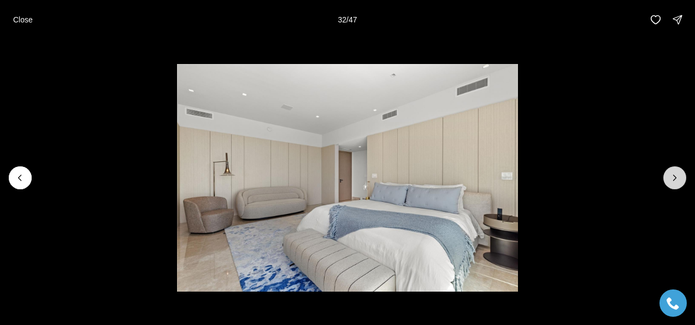
click at [670, 177] on icon "Next slide" at bounding box center [674, 177] width 11 height 11
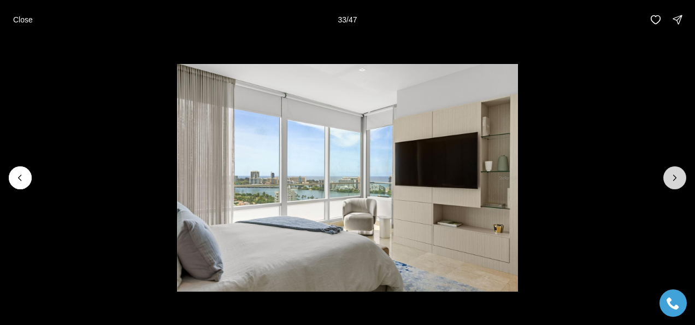
click at [670, 177] on icon "Next slide" at bounding box center [674, 177] width 11 height 11
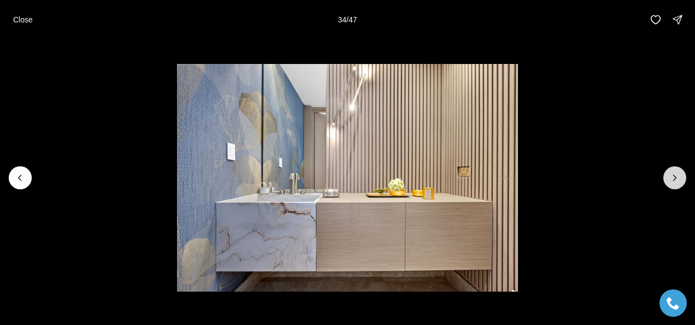
click at [670, 177] on icon "Next slide" at bounding box center [674, 177] width 11 height 11
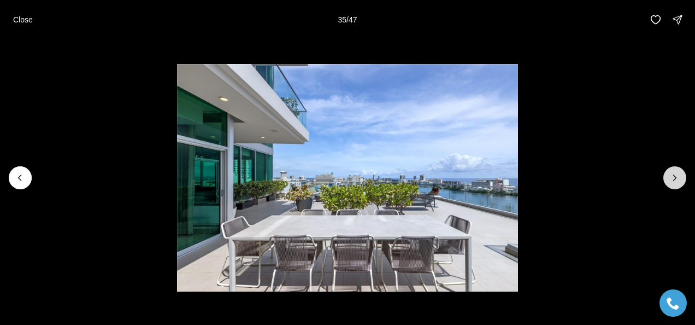
click at [670, 177] on icon "Next slide" at bounding box center [674, 177] width 11 height 11
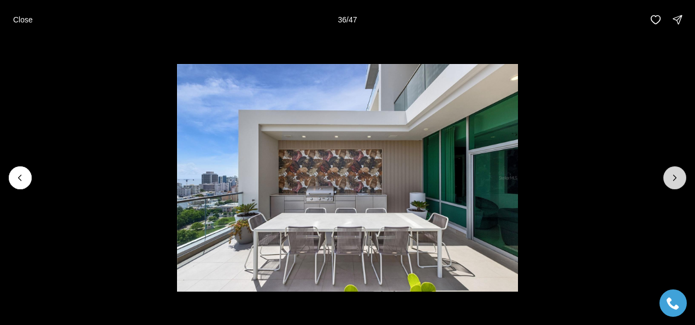
click at [670, 177] on icon "Next slide" at bounding box center [674, 177] width 11 height 11
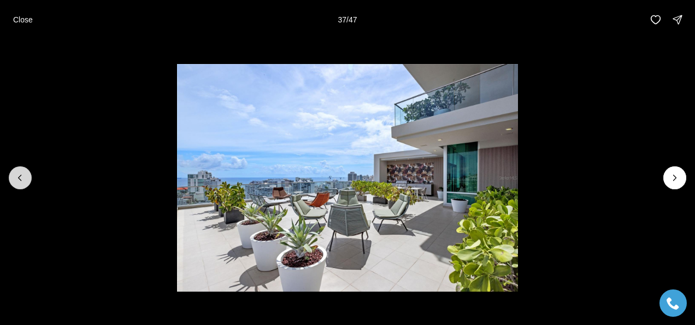
click at [17, 181] on icon "Previous slide" at bounding box center [20, 177] width 11 height 11
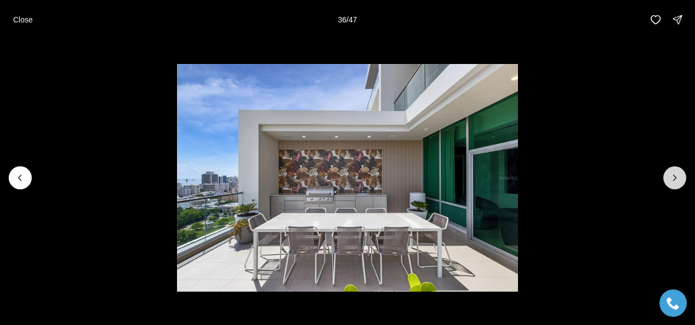
click at [668, 175] on button "Next slide" at bounding box center [674, 177] width 23 height 23
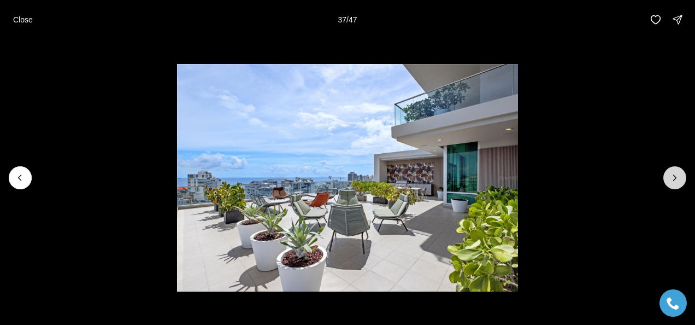
click at [668, 175] on button "Next slide" at bounding box center [674, 177] width 23 height 23
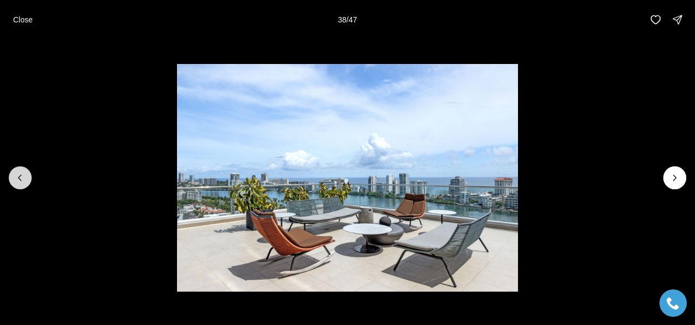
click at [15, 173] on icon "Previous slide" at bounding box center [20, 177] width 11 height 11
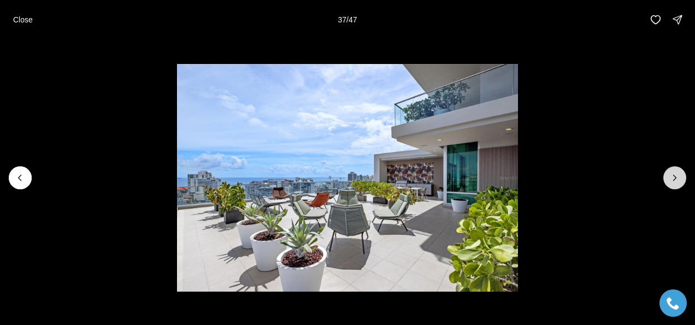
click at [673, 174] on icon "Next slide" at bounding box center [674, 177] width 11 height 11
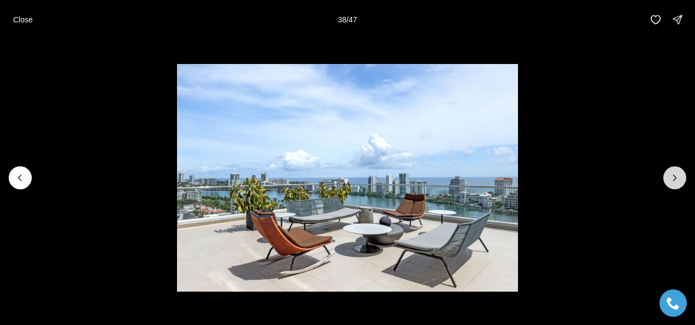
click at [673, 174] on icon "Next slide" at bounding box center [674, 177] width 11 height 11
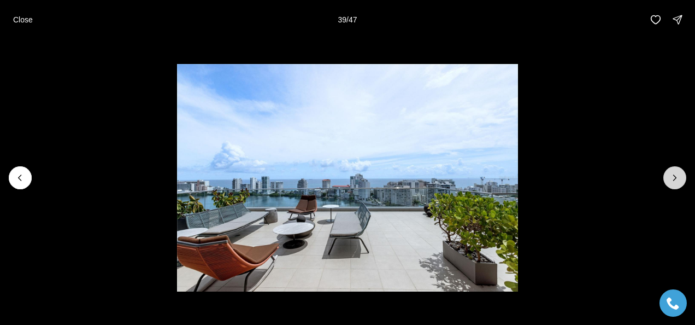
click at [673, 174] on icon "Next slide" at bounding box center [674, 177] width 11 height 11
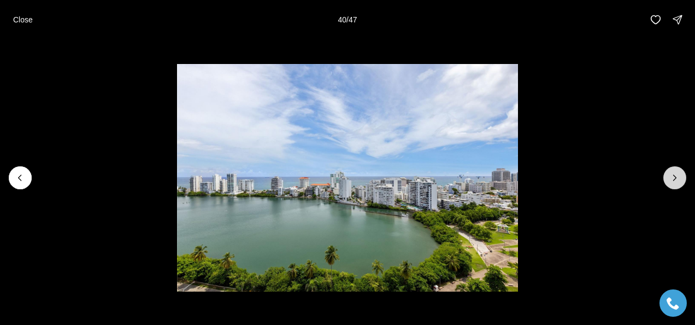
click at [673, 174] on icon "Next slide" at bounding box center [674, 177] width 11 height 11
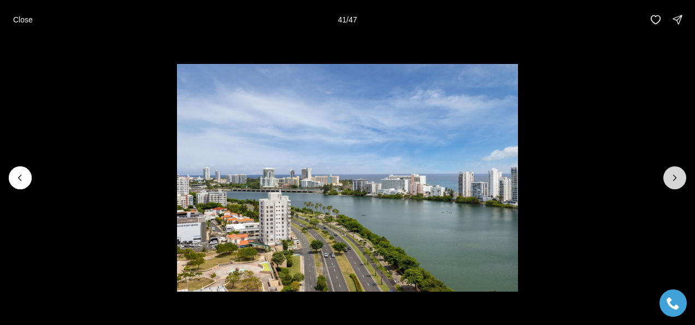
click at [673, 174] on icon "Next slide" at bounding box center [674, 177] width 11 height 11
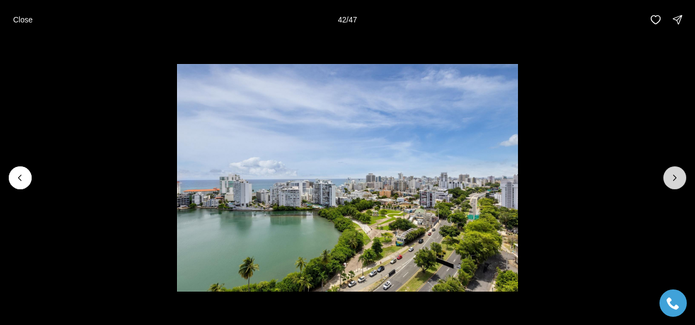
click at [673, 174] on icon "Next slide" at bounding box center [674, 177] width 11 height 11
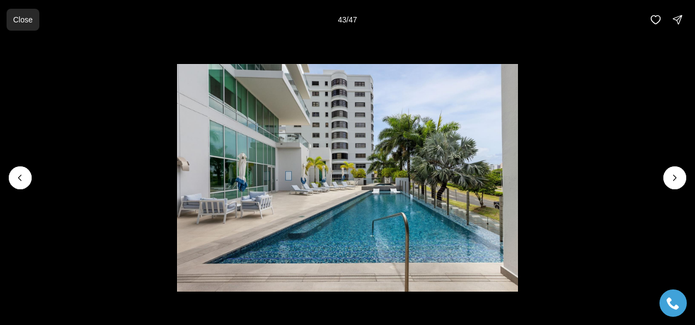
click at [20, 22] on p "Close" at bounding box center [23, 19] width 20 height 9
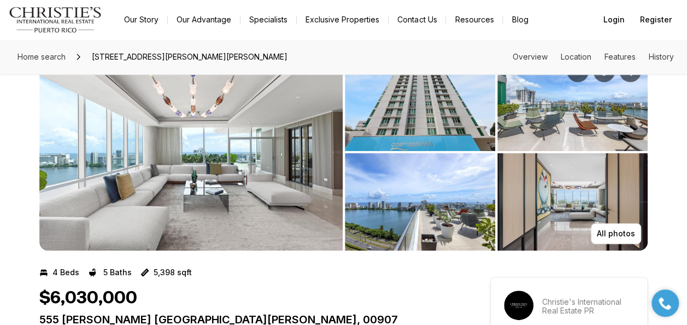
scroll to position [0, 0]
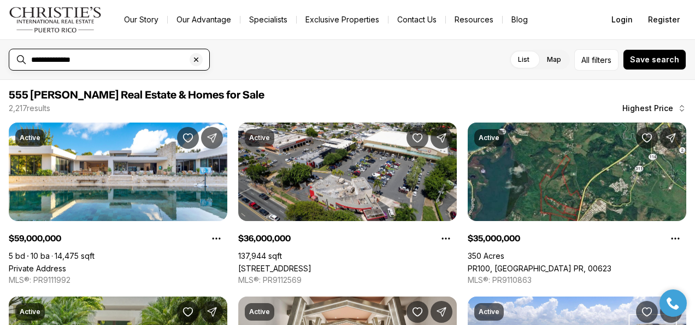
click at [155, 63] on input "**********" at bounding box center [118, 60] width 174 height 10
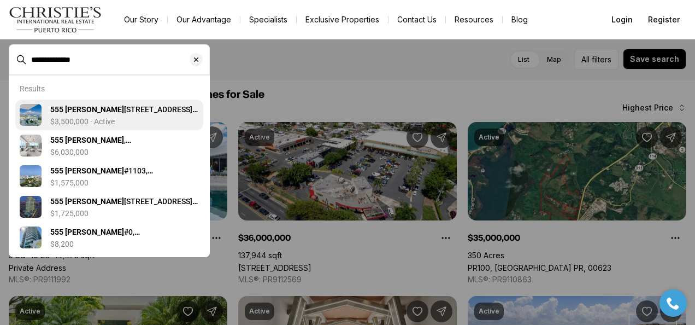
click at [93, 108] on b "555 [PERSON_NAME]" at bounding box center [87, 109] width 74 height 9
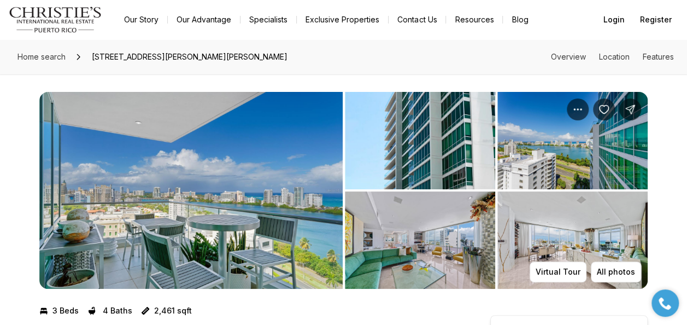
click at [257, 170] on img "View image gallery" at bounding box center [190, 190] width 303 height 197
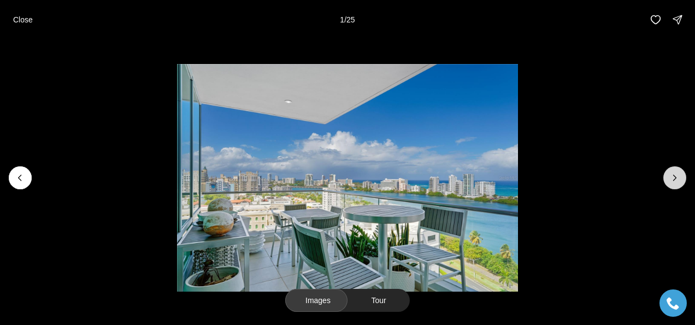
click at [670, 178] on icon "Next slide" at bounding box center [674, 177] width 11 height 11
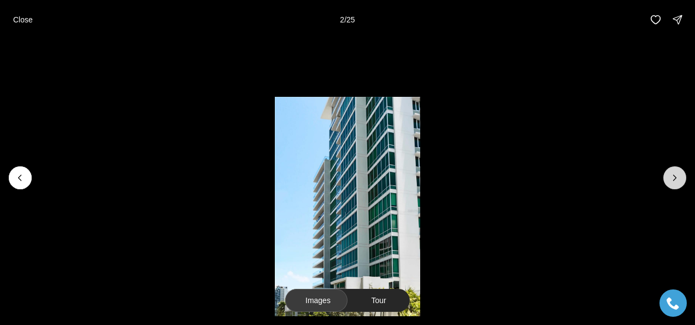
click at [670, 178] on icon "Next slide" at bounding box center [674, 177] width 11 height 11
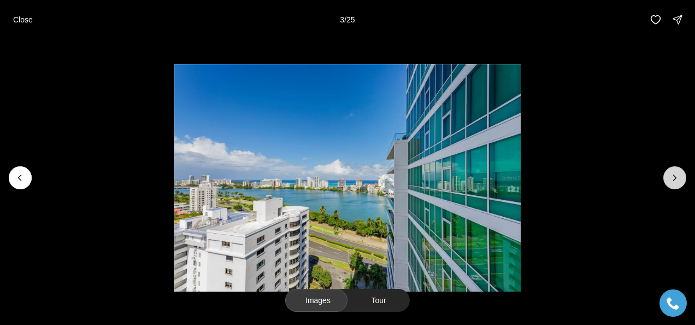
click at [670, 178] on icon "Next slide" at bounding box center [674, 177] width 11 height 11
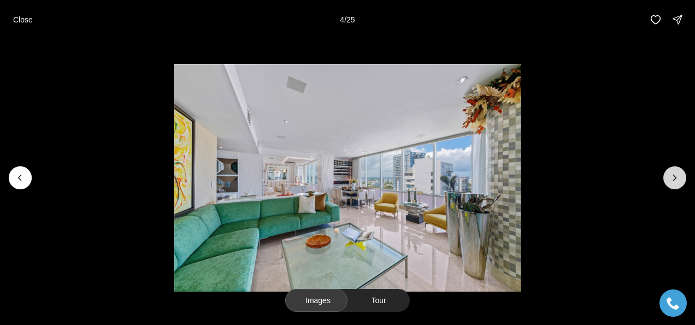
click at [670, 178] on icon "Next slide" at bounding box center [674, 177] width 11 height 11
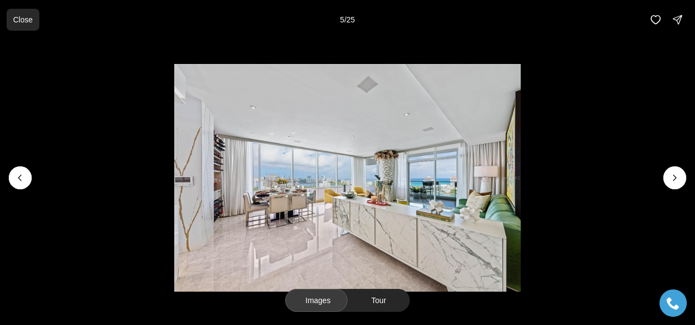
click at [20, 23] on p "Close" at bounding box center [23, 19] width 20 height 9
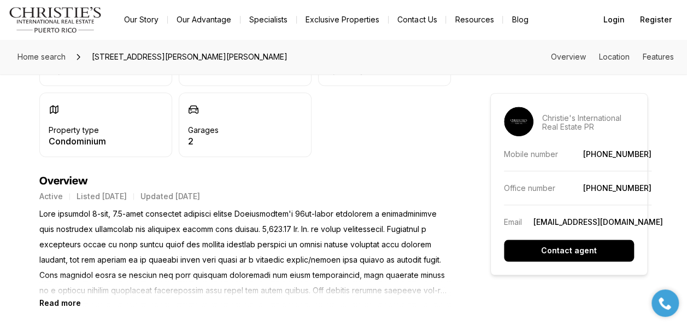
scroll to position [382, 0]
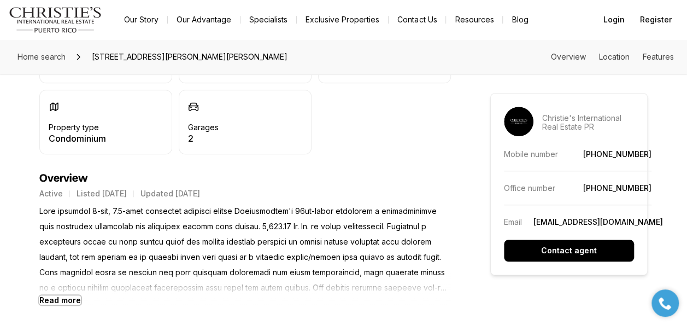
click at [51, 301] on b "Read more" at bounding box center [60, 299] width 42 height 9
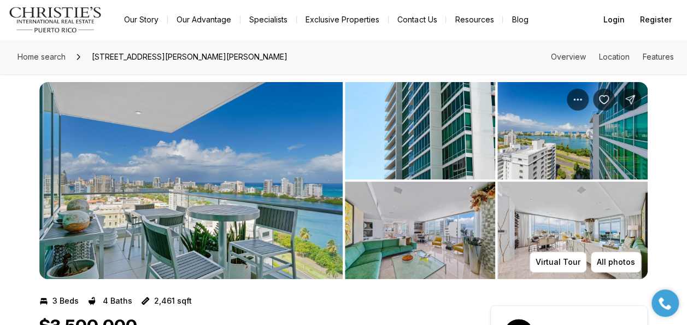
scroll to position [0, 0]
